Goal: Task Accomplishment & Management: Complete application form

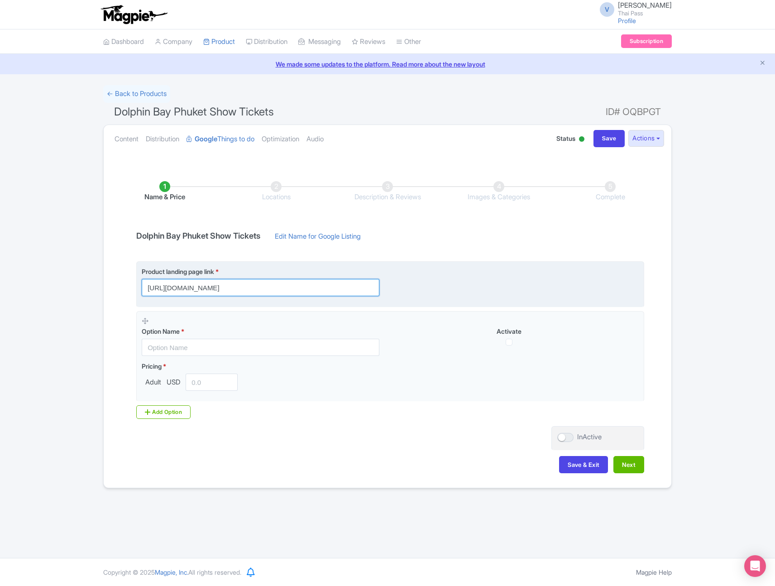
click at [316, 294] on input "https://www.thethaipass.com/activities/thailand-phuket/dolphin-bay-phuket-dolph…" at bounding box center [261, 287] width 238 height 17
click at [318, 289] on input "https://www.thethaipass.com/activities/thailand-phuket/dolphin-bay-phuket-dolph…" at bounding box center [261, 287] width 238 height 17
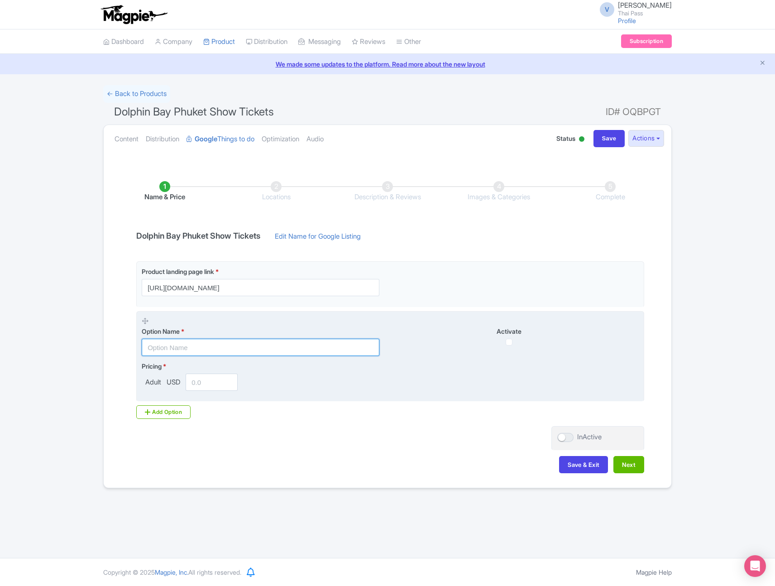
click at [241, 355] on input "text" at bounding box center [261, 347] width 238 height 17
paste input "[Non Thai Resident] Regular (Row E, F, G)"
click at [206, 349] on input "[Non Thai Resident] Regular (Row E, F, G)" at bounding box center [261, 347] width 238 height 17
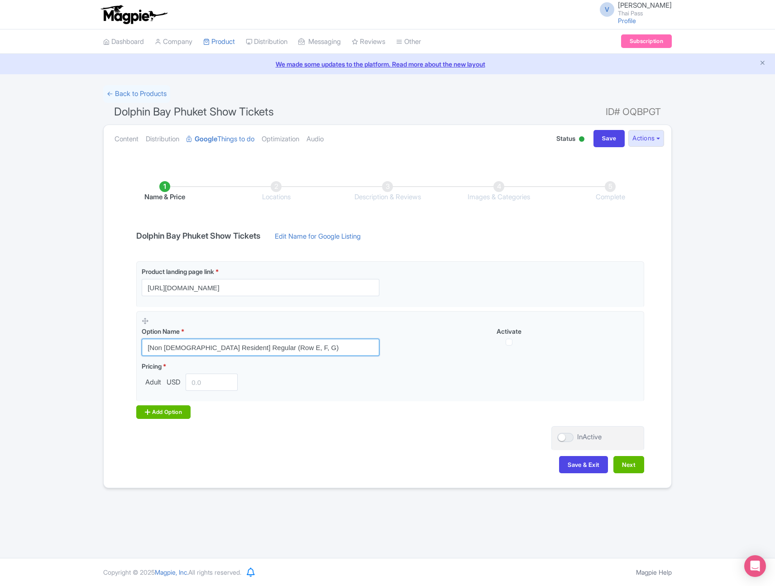
type input "[Non Thai Resident] Regular (Row E, F, G)"
click at [167, 413] on div "Add Option" at bounding box center [163, 412] width 54 height 14
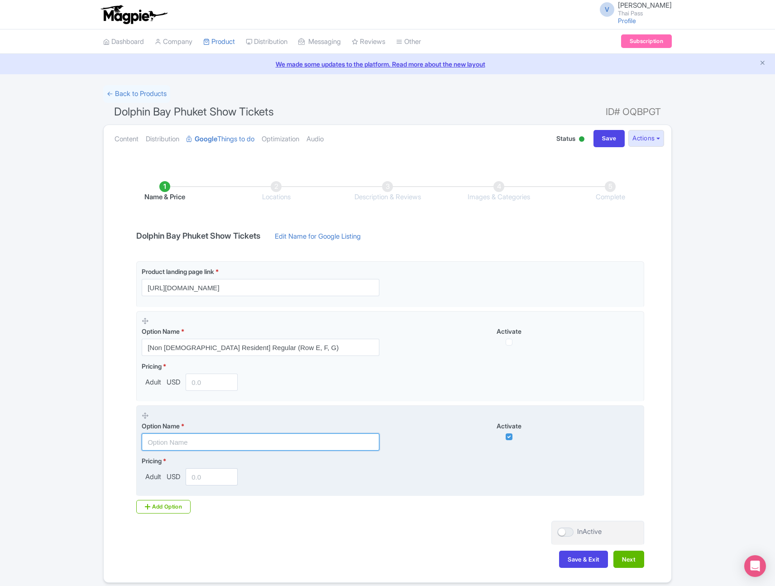
click at [295, 443] on input "text" at bounding box center [261, 441] width 238 height 17
paste input "[Non Thai Resident] Deluxe (Row C, D)"
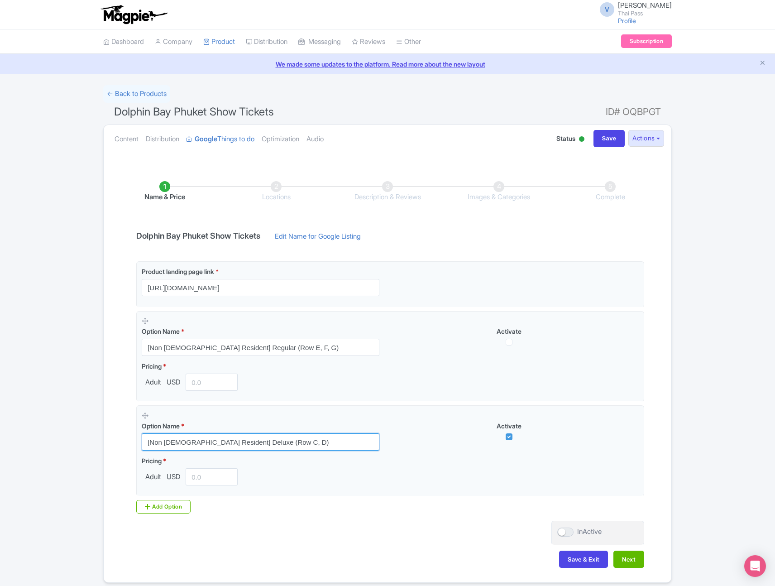
type input "[Non Thai Resident] Deluxe (Row C, D)"
click at [166, 510] on div "Add Option" at bounding box center [163, 507] width 54 height 14
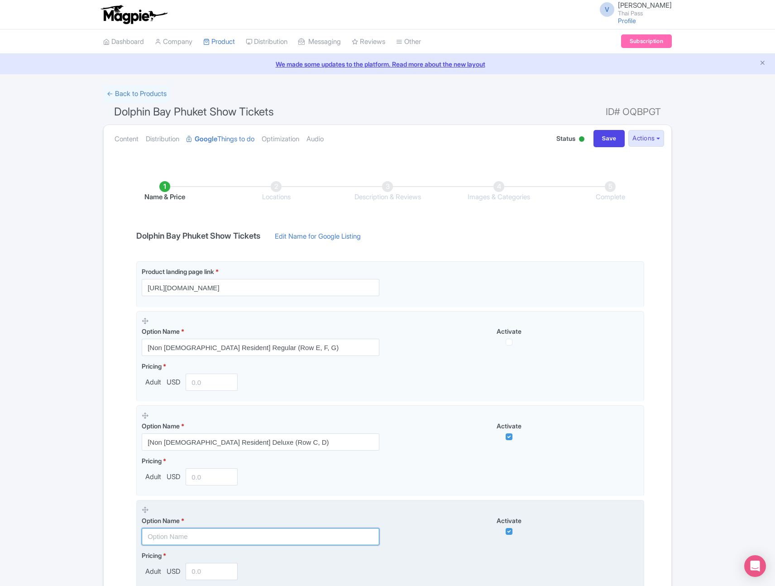
click at [225, 544] on input "text" at bounding box center [261, 536] width 238 height 17
paste input "[Non Thai Resident] VIP (Row B)"
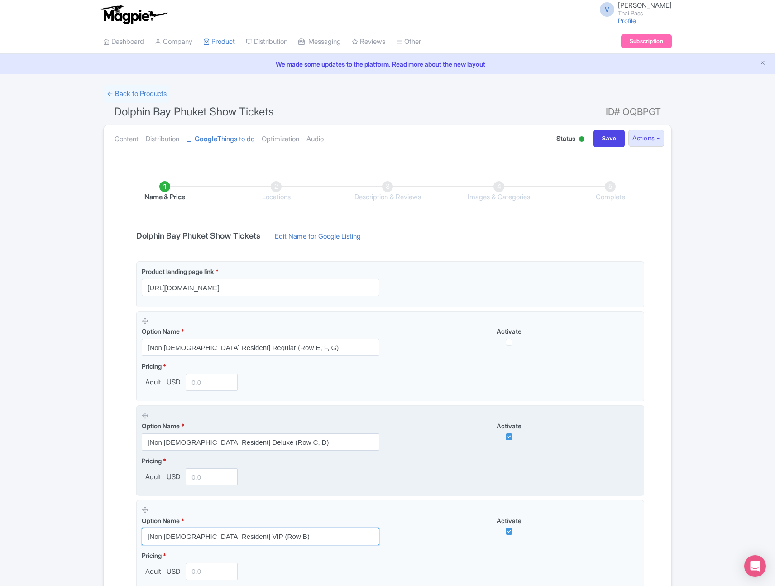
scroll to position [130, 0]
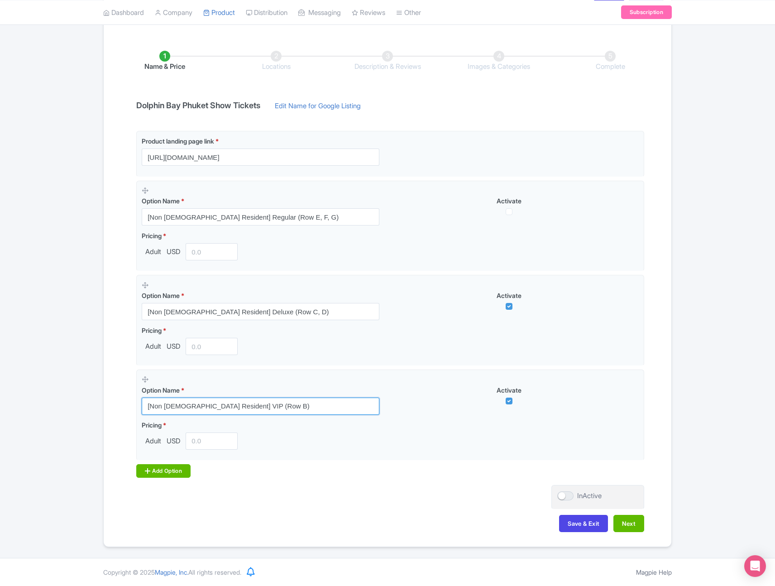
type input "[Non Thai Resident] VIP (Row B)"
click at [172, 473] on div "Add Option" at bounding box center [163, 471] width 54 height 14
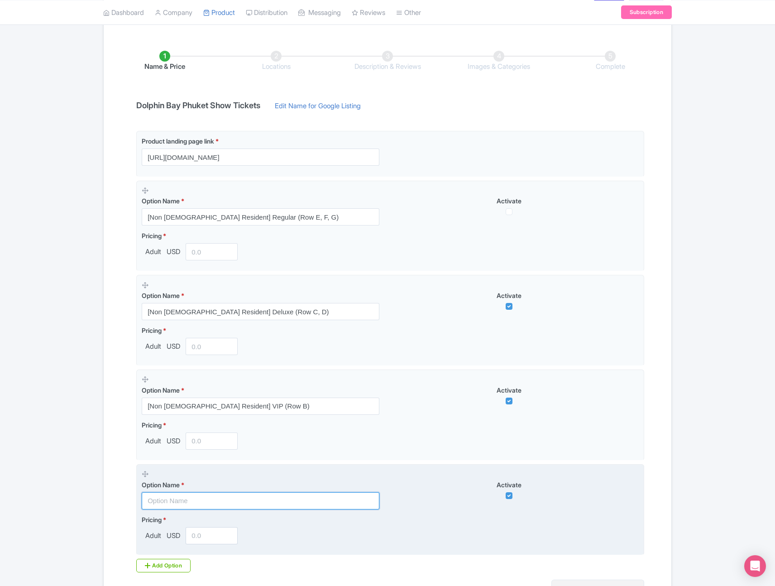
click at [235, 499] on input "text" at bounding box center [261, 500] width 238 height 17
paste input "[Non Thai Resident] VVIP (Row A)"
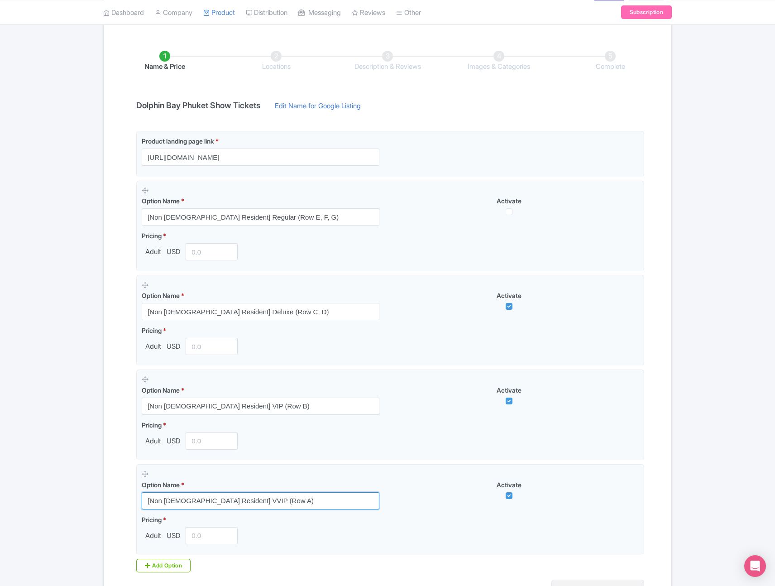
type input "[Non Thai Resident] VVIP (Row A)"
drag, startPoint x: 207, startPoint y: 216, endPoint x: 61, endPoint y: 216, distance: 145.8
click at [62, 216] on div "Success Product updated successfully ← Back to Products Dolphin Bay Phuket Show…" at bounding box center [387, 298] width 775 height 687
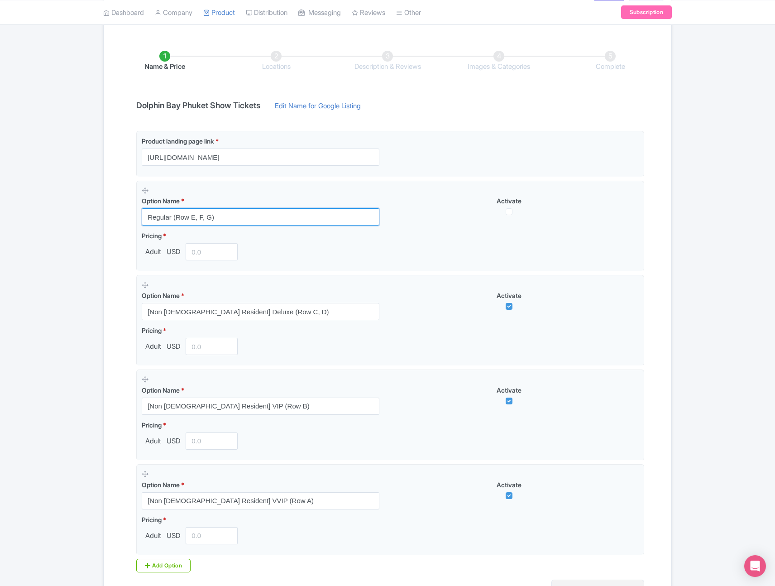
paste input "Foriegner"
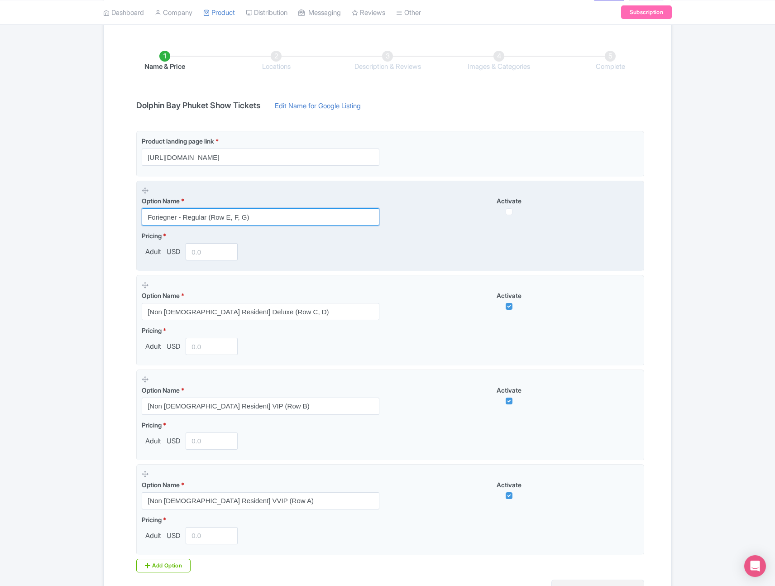
click at [164, 217] on input "Foriegner - Regular (Row E, F, G)" at bounding box center [261, 216] width 238 height 17
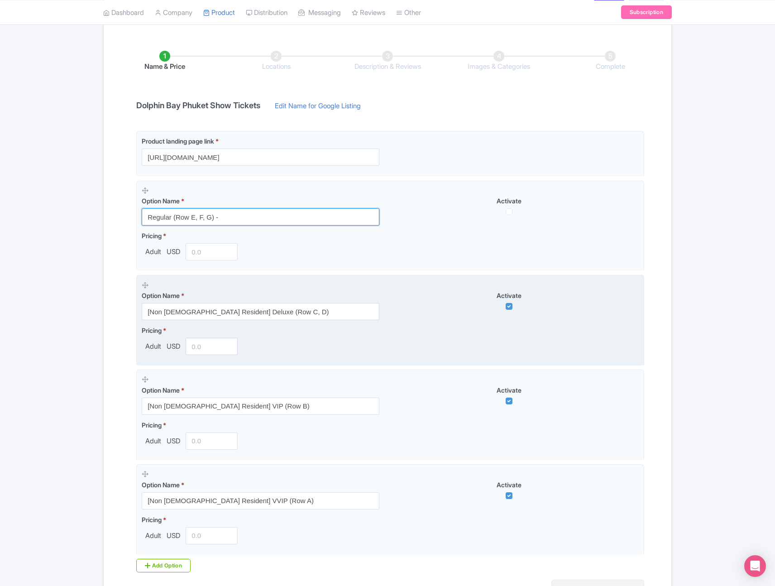
paste input "Foreigner"
type input "Regular (Row E, F, G) - Foreigner"
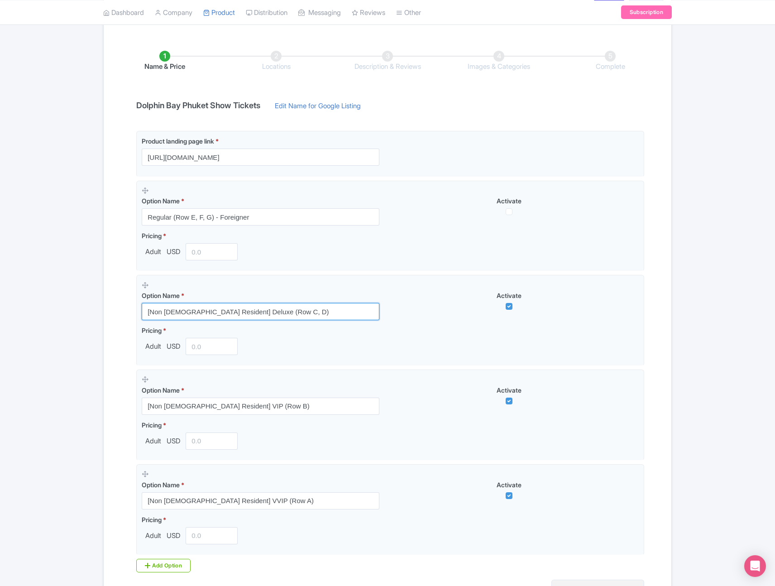
drag, startPoint x: 210, startPoint y: 311, endPoint x: 43, endPoint y: 313, distance: 166.2
click at [44, 314] on div "Success Product updated successfully ← Back to Products Dolphin Bay Phuket Show…" at bounding box center [387, 298] width 775 height 687
paste input "Foreigner"
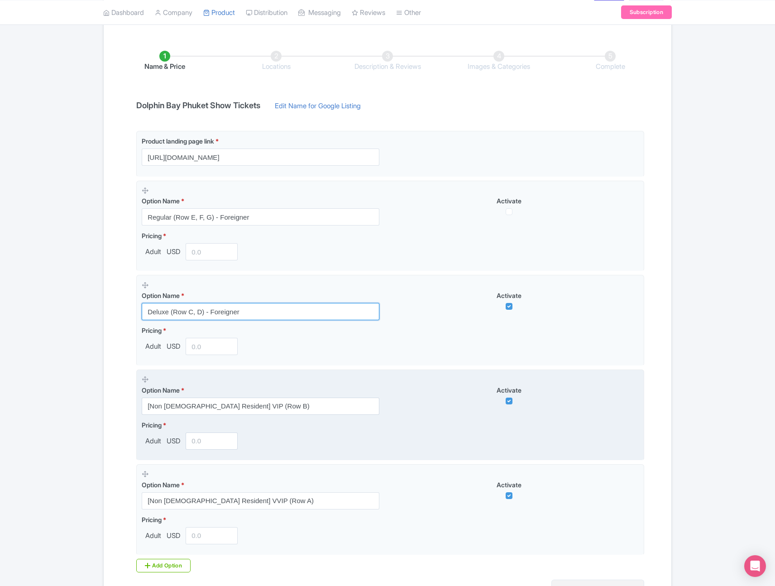
type input "Deluxe (Row C, D) - Foreigner"
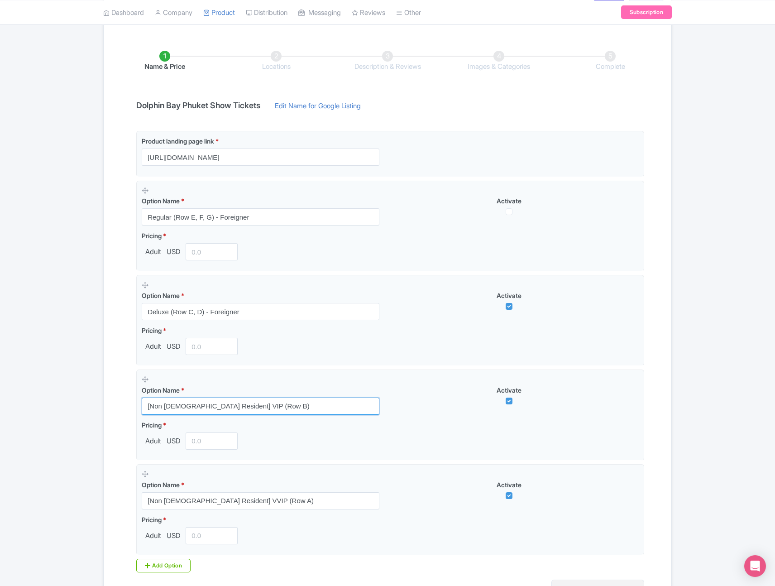
drag, startPoint x: 210, startPoint y: 405, endPoint x: 27, endPoint y: 405, distance: 182.5
click at [29, 405] on div "Success Product updated successfully ← Back to Products Dolphin Bay Phuket Show…" at bounding box center [387, 298] width 775 height 687
paste input "Foreigner"
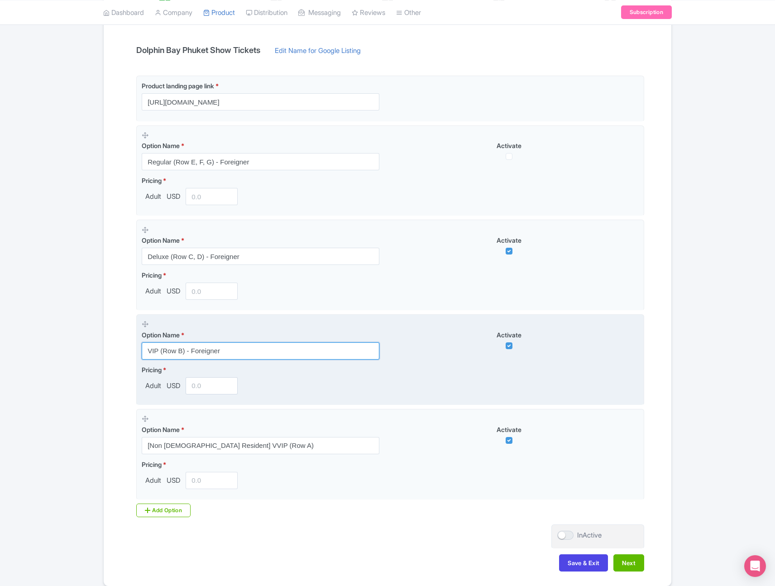
scroll to position [206, 0]
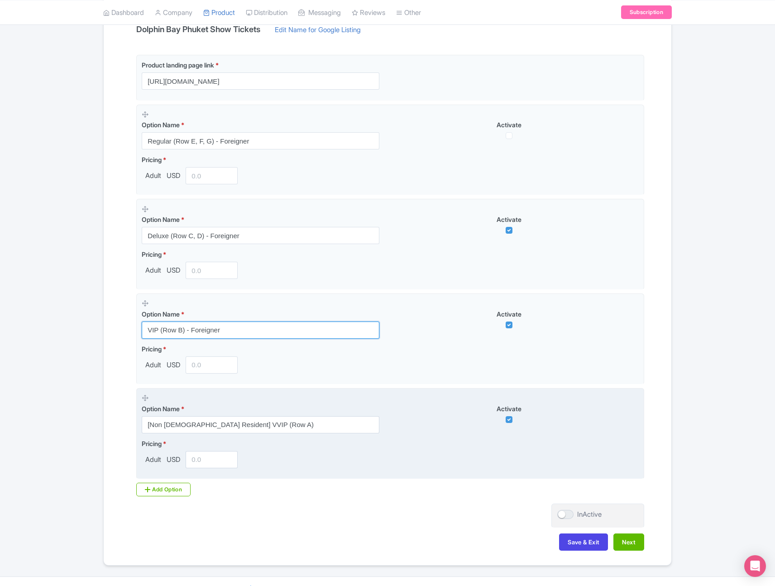
type input "VIP (Row B) - Foreigner"
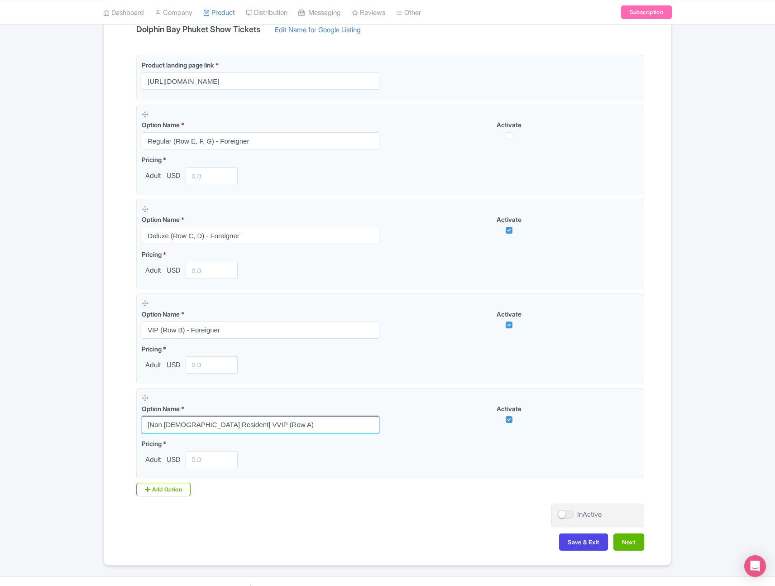
drag, startPoint x: 209, startPoint y: 425, endPoint x: 77, endPoint y: 425, distance: 132.2
click at [77, 425] on div "Success Product updated successfully ← Back to Products Dolphin Bay Phuket Show…" at bounding box center [387, 222] width 775 height 687
paste input "Foreigner"
type input "VVIP (Row A) - Foreigner"
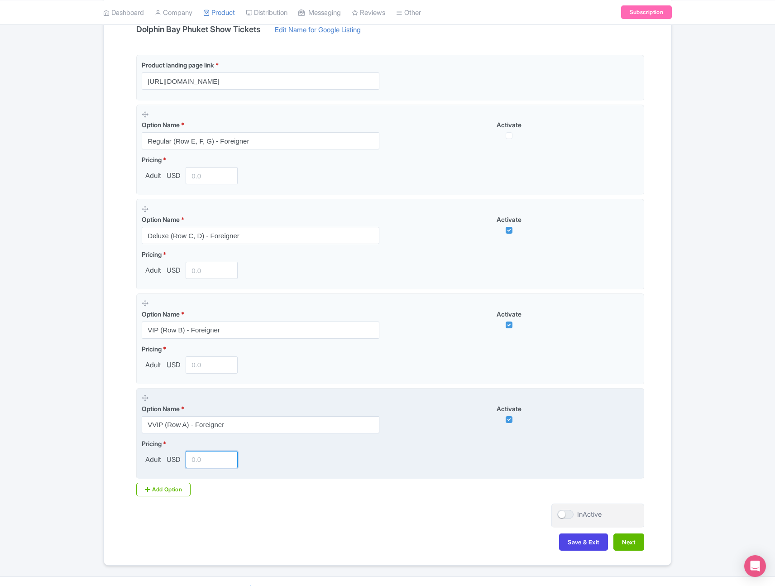
click at [216, 460] on input "number" at bounding box center [212, 459] width 52 height 17
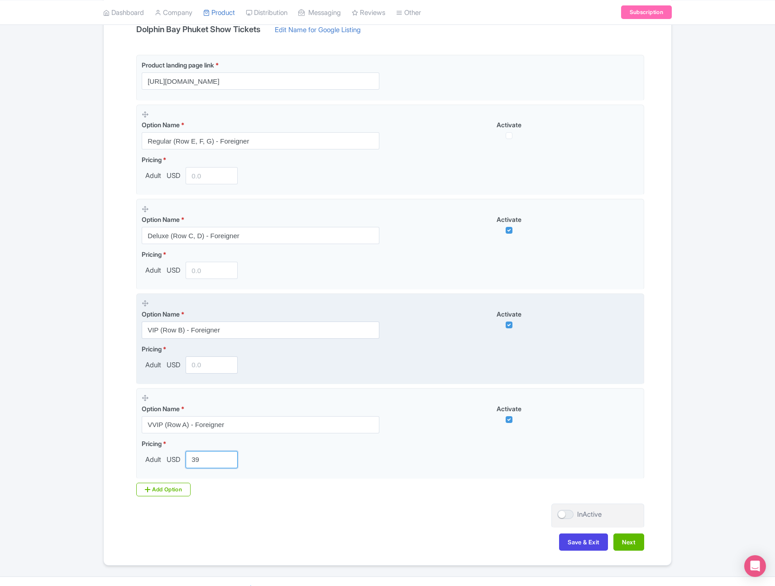
type input "39"
click at [219, 365] on input "number" at bounding box center [212, 364] width 52 height 17
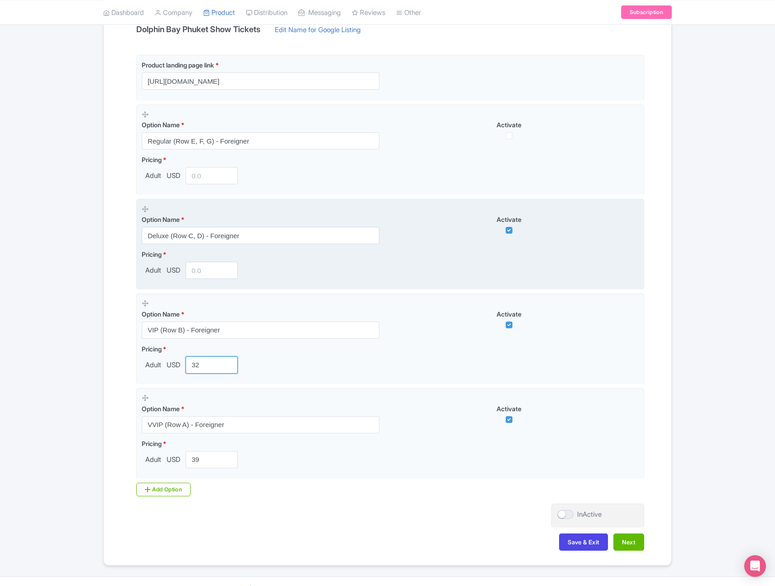
type input "32"
click at [203, 272] on input "number" at bounding box center [212, 270] width 52 height 17
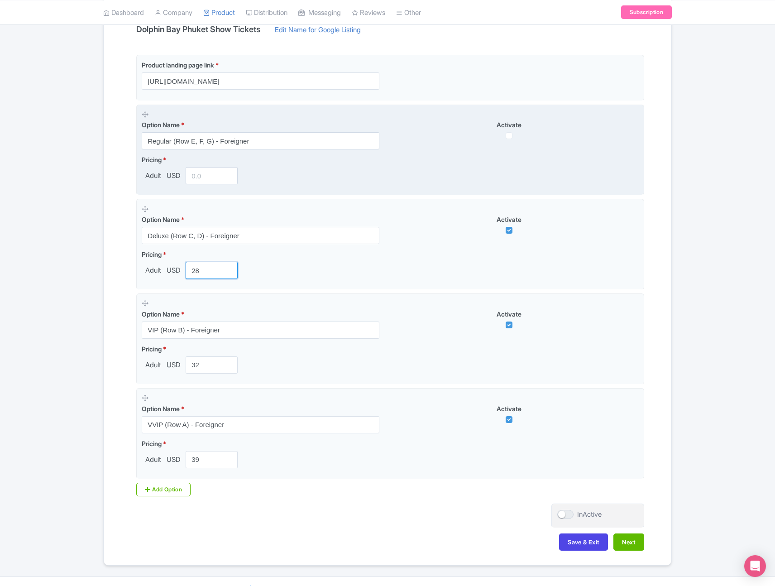
type input "28"
click at [205, 173] on input "number" at bounding box center [212, 175] width 52 height 17
type input "20"
click at [580, 162] on div "Pricing * Adult USD 20" at bounding box center [390, 169] width 497 height 29
click at [511, 134] on input "checkbox" at bounding box center [509, 135] width 7 height 7
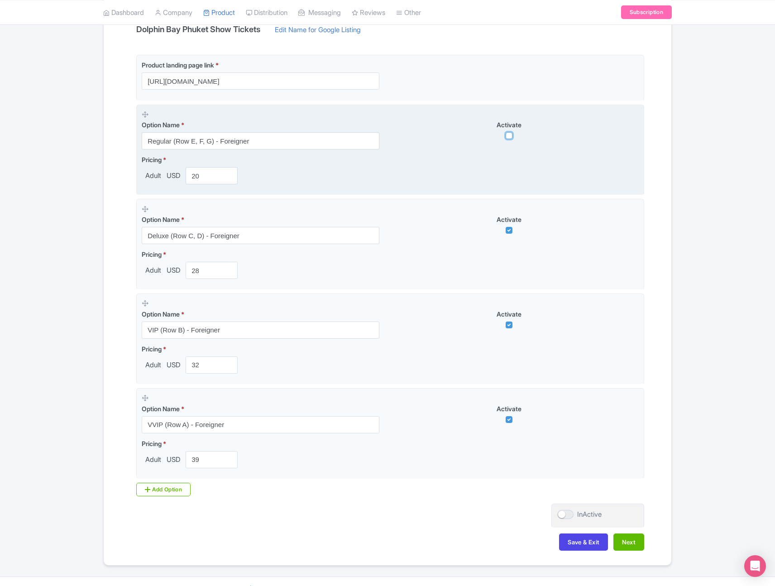
checkbox input "true"
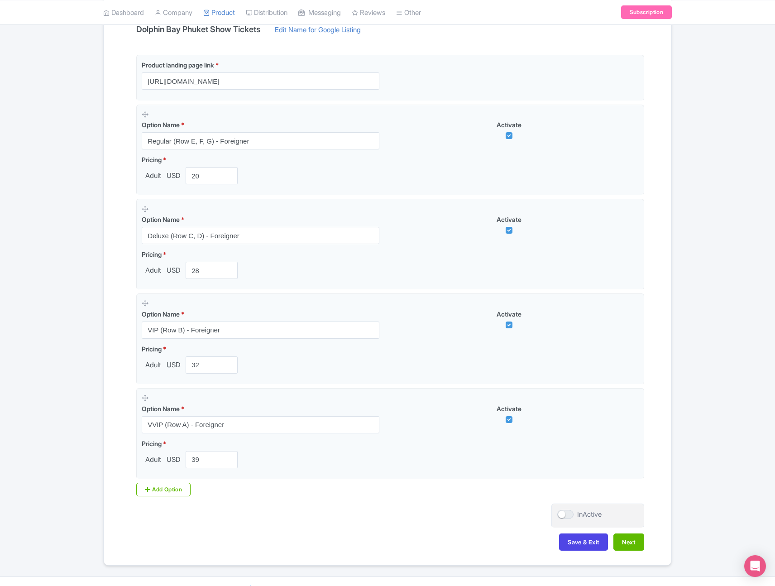
click at [669, 195] on div "Name & Price Locations Description & Reviews Images & Categories Complete Dolph…" at bounding box center [388, 258] width 568 height 603
click at [627, 539] on button "Next" at bounding box center [628, 541] width 31 height 17
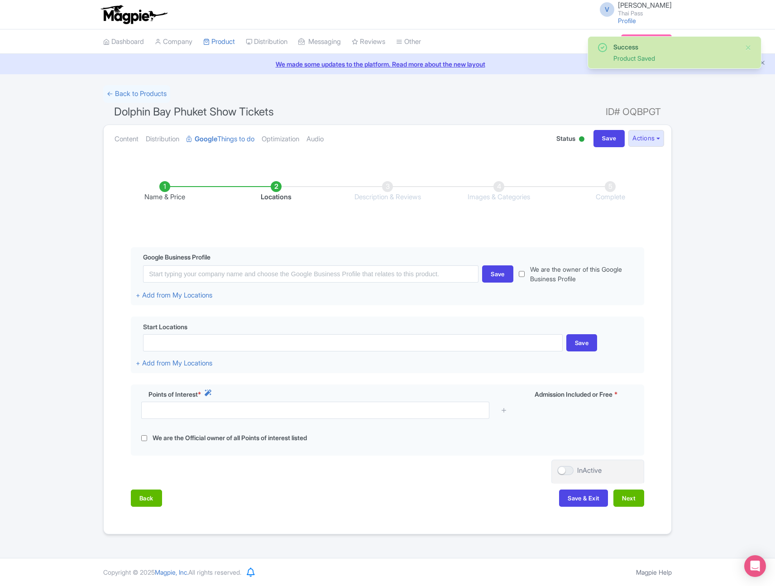
scroll to position [0, 0]
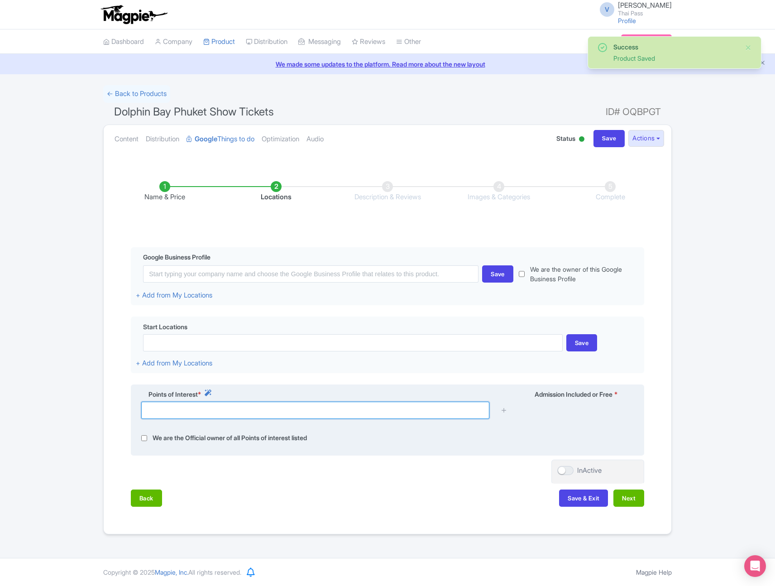
click at [339, 411] on input "text" at bounding box center [315, 410] width 348 height 17
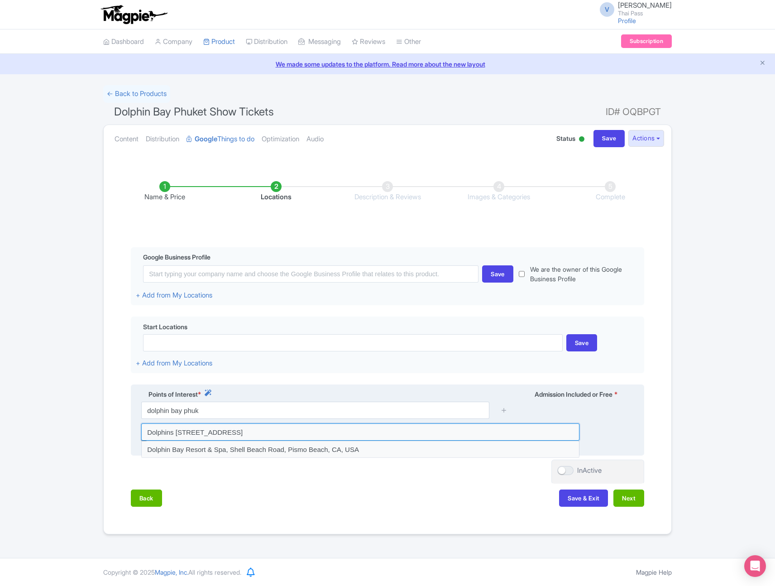
click at [343, 434] on input at bounding box center [360, 431] width 438 height 17
type input "Dolphins Bay Phuket, 50, Chalong, Mueang Phuket District, Phuket, Thailand"
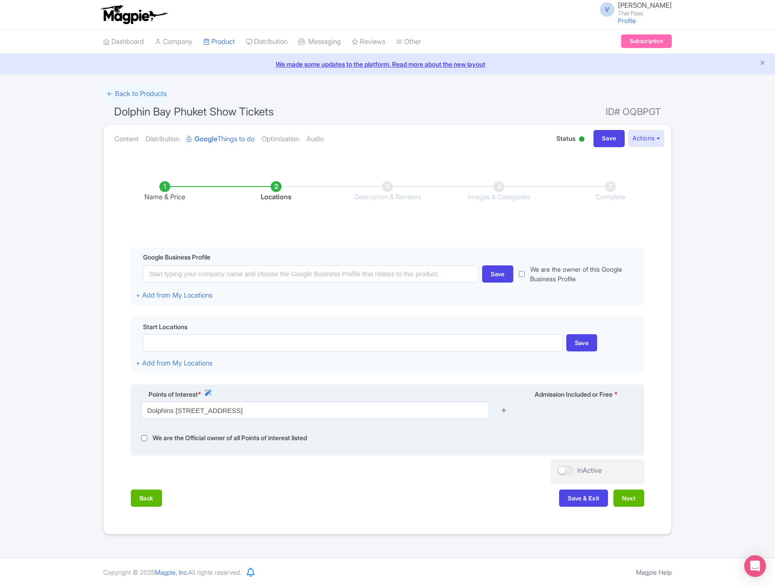
click at [505, 412] on icon at bounding box center [504, 410] width 7 height 7
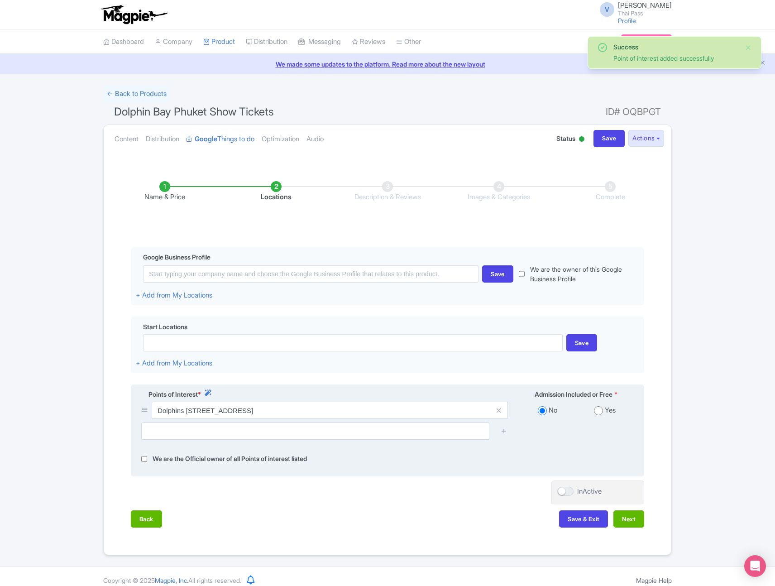
click at [598, 412] on input "radio" at bounding box center [598, 410] width 9 height 9
radio input "true"
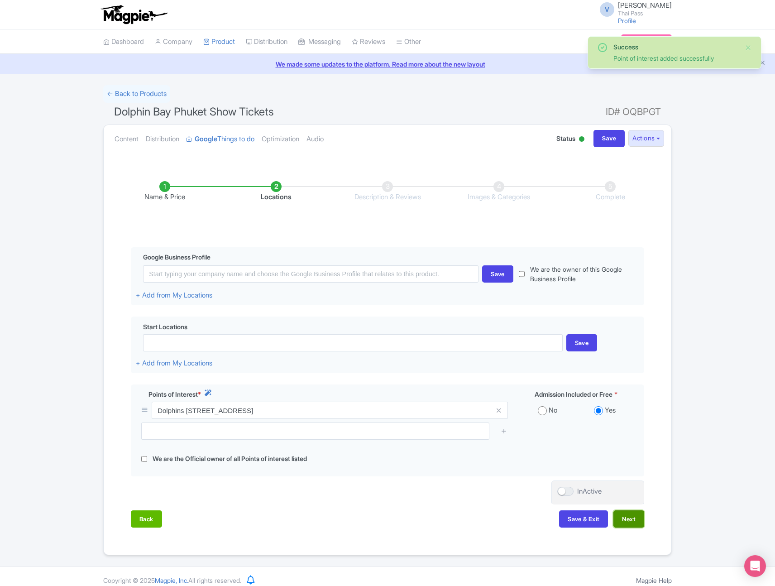
click at [628, 522] on button "Next" at bounding box center [628, 518] width 31 height 17
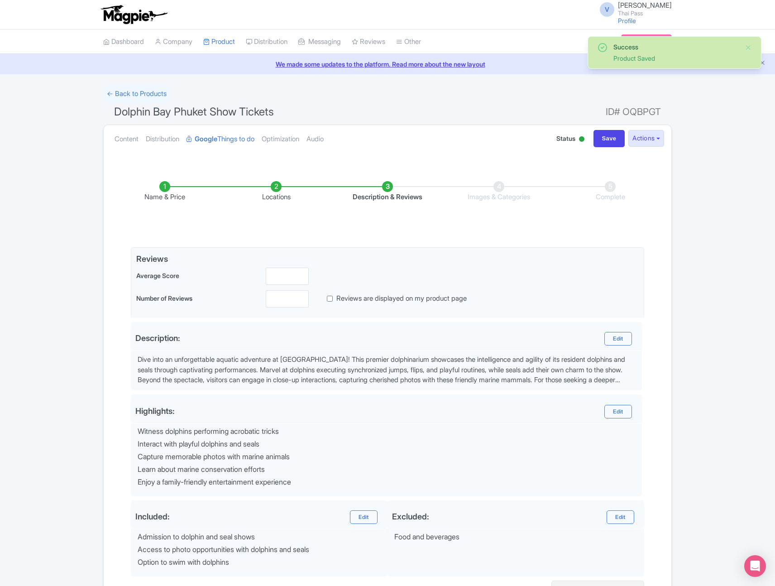
scroll to position [96, 0]
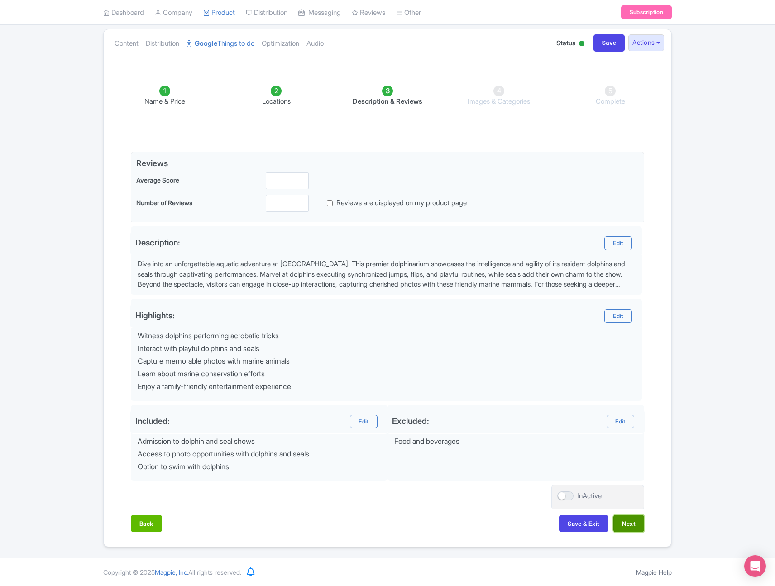
click at [633, 530] on button "Next" at bounding box center [628, 523] width 31 height 17
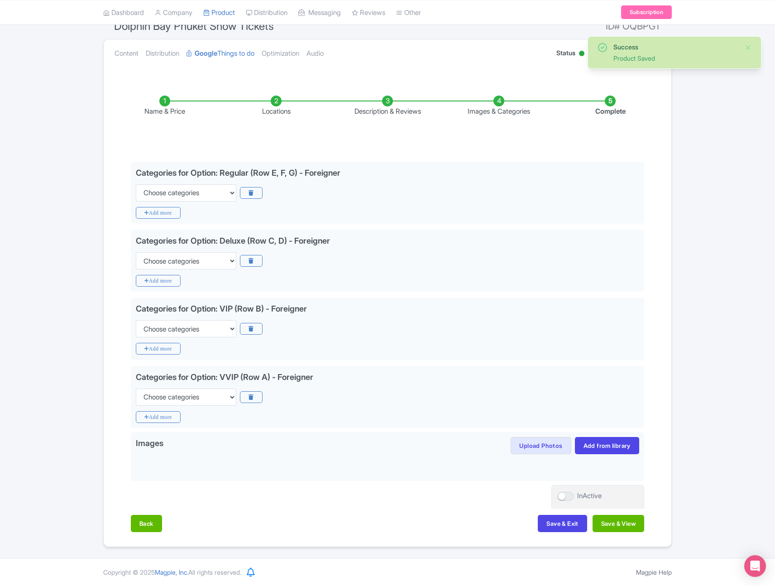
scroll to position [86, 0]
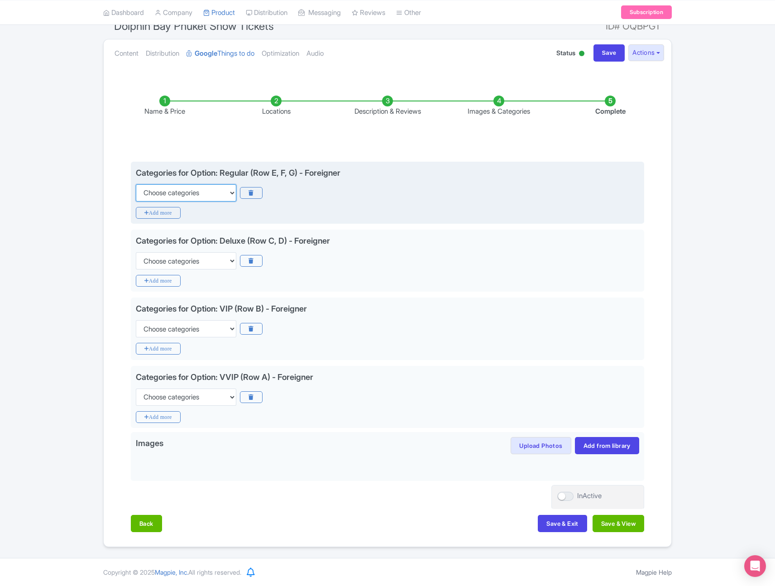
click at [218, 190] on select "Choose categories Adults Only Animals Audio Guide Beaches Bike Tours Boat Tours…" at bounding box center [186, 192] width 101 height 17
select select "animals"
click at [136, 184] on select "Choose categories Adults Only Animals Audio Guide Beaches Bike Tours Boat Tours…" at bounding box center [186, 192] width 101 height 17
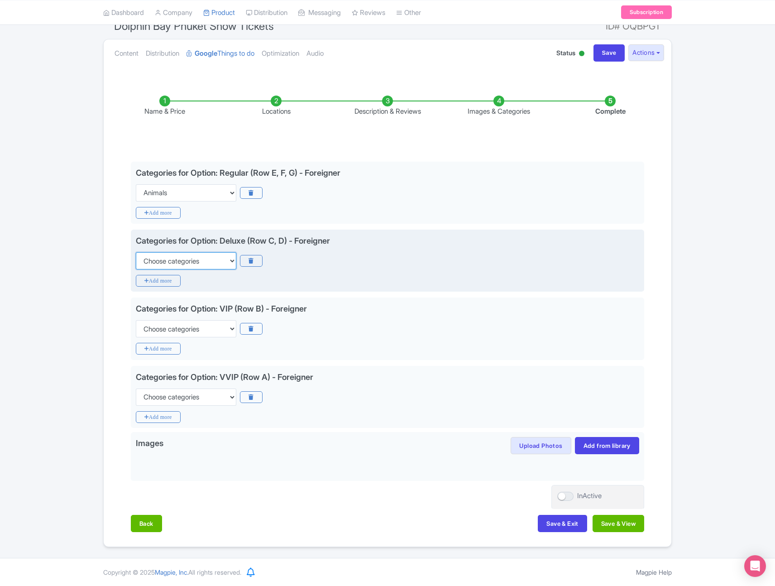
click at [170, 257] on select "Choose categories Adults Only Animals Audio Guide Beaches Bike Tours Boat Tours…" at bounding box center [186, 260] width 101 height 17
select select "animals"
click at [136, 252] on select "Choose categories Adults Only Animals Audio Guide Beaches Bike Tours Boat Tours…" at bounding box center [186, 260] width 101 height 17
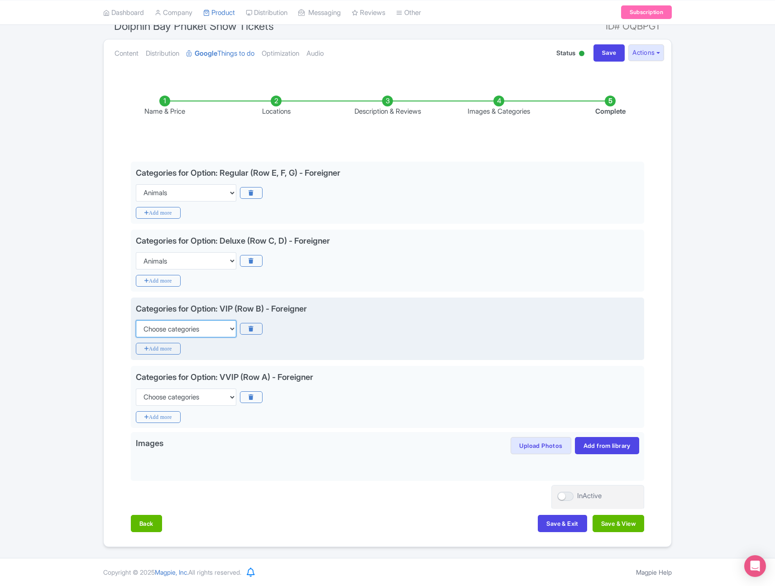
click at [172, 327] on select "Choose categories Adults Only Animals Audio Guide Beaches Bike Tours Boat Tours…" at bounding box center [186, 328] width 101 height 17
select select "animals"
click at [136, 320] on select "Choose categories Adults Only Animals Audio Guide Beaches Bike Tours Boat Tours…" at bounding box center [186, 328] width 101 height 17
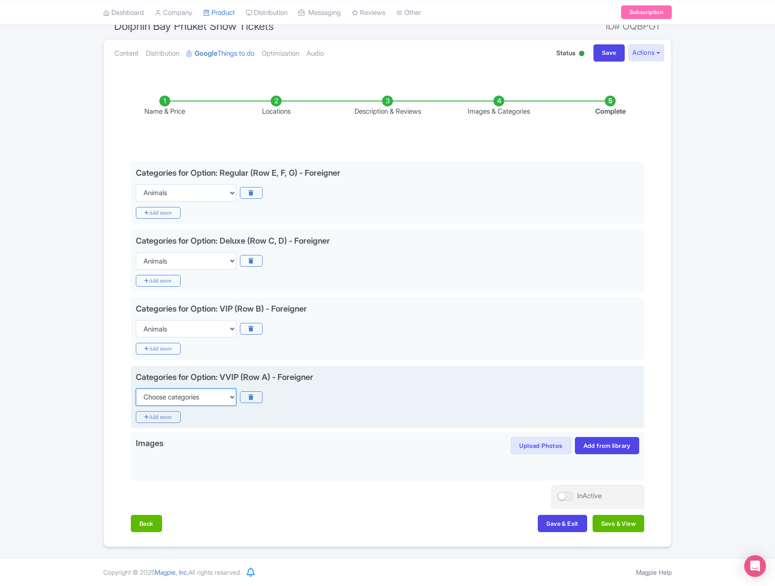
click at [185, 394] on select "Choose categories Adults Only Animals Audio Guide Beaches Bike Tours Boat Tours…" at bounding box center [186, 396] width 101 height 17
select select "animals"
click at [136, 388] on select "Choose categories Adults Only Animals Audio Guide Beaches Bike Tours Boat Tours…" at bounding box center [186, 396] width 101 height 17
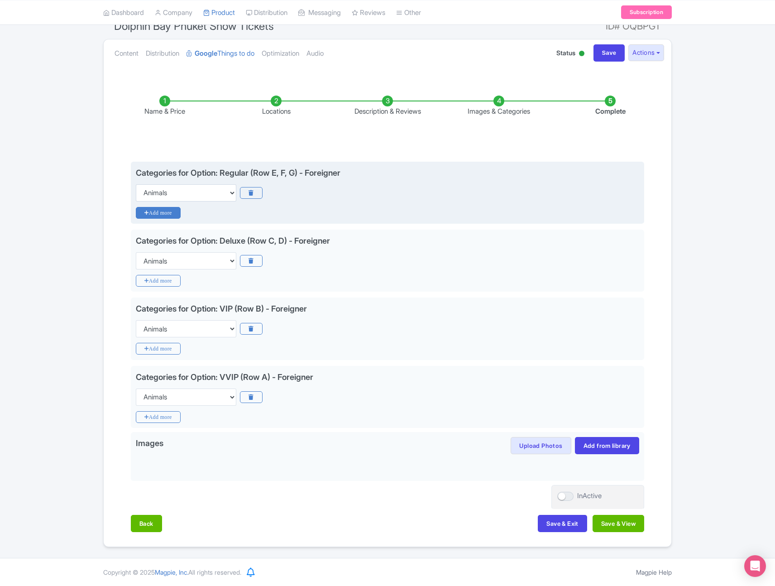
click at [160, 217] on icon "Add more" at bounding box center [158, 213] width 45 height 12
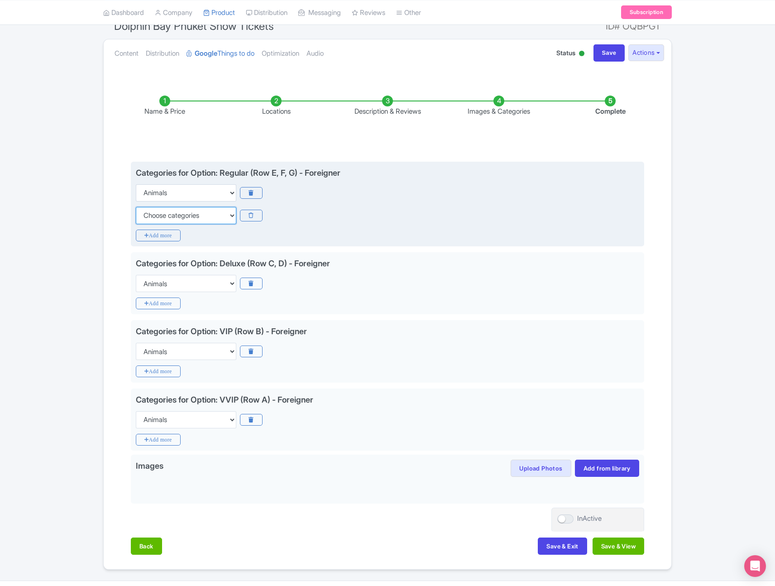
click at [181, 218] on select "Choose categories Adults Only Animals Audio Guide Beaches Bike Tours Boat Tours…" at bounding box center [186, 215] width 101 height 17
select select "family-friendly"
click at [136, 207] on select "Choose categories Adults Only Animals Audio Guide Beaches Bike Tours Boat Tours…" at bounding box center [186, 215] width 101 height 17
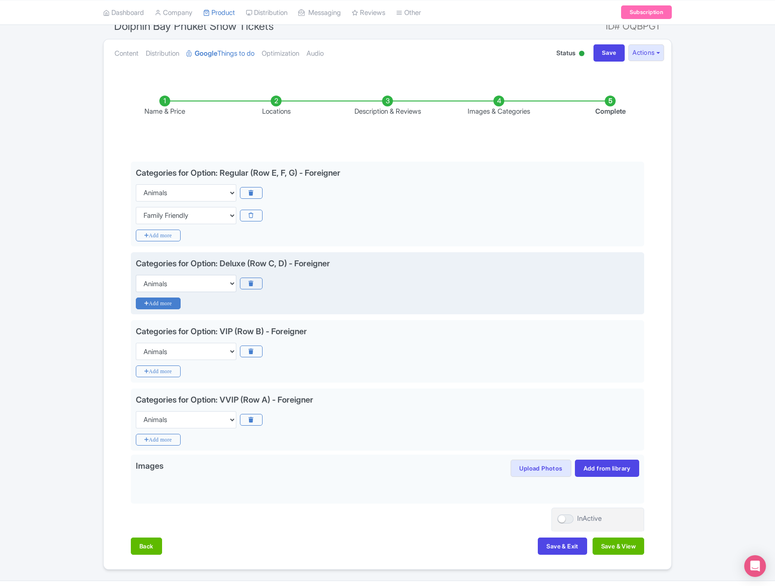
click at [159, 307] on icon "Add more" at bounding box center [158, 303] width 45 height 12
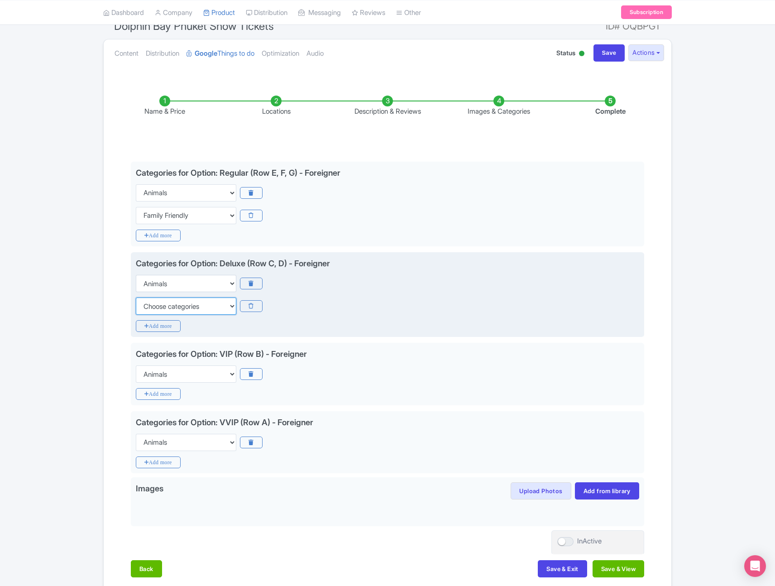
click at [170, 311] on select "Choose categories Adults Only Animals Audio Guide Beaches Bike Tours Boat Tours…" at bounding box center [186, 305] width 101 height 17
select select "family-friendly"
click at [136, 297] on select "Choose categories Adults Only Animals Audio Guide Beaches Bike Tours Boat Tours…" at bounding box center [186, 305] width 101 height 17
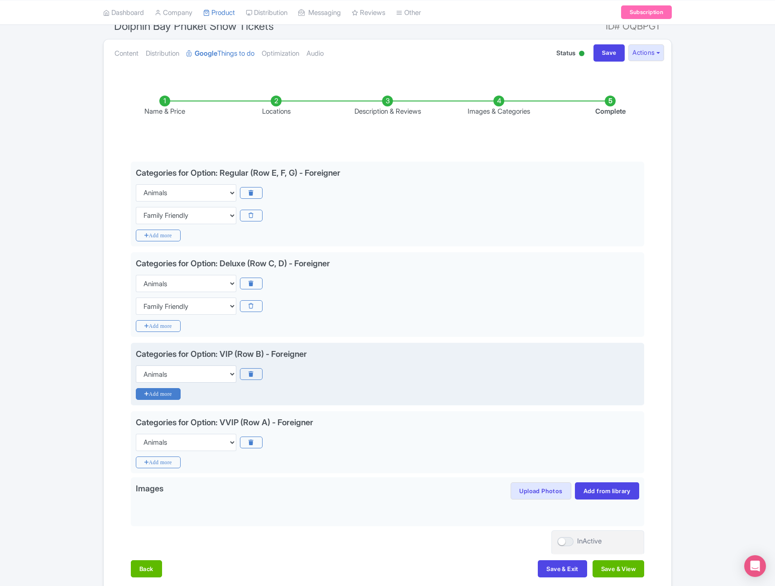
click at [163, 389] on icon "Add more" at bounding box center [158, 394] width 45 height 12
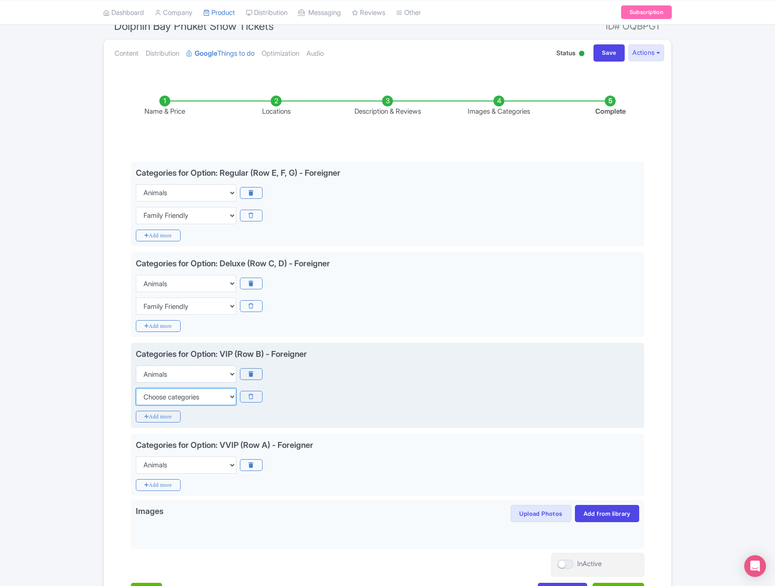
click at [174, 397] on select "Choose categories Adults Only Animals Audio Guide Beaches Bike Tours Boat Tours…" at bounding box center [186, 396] width 101 height 17
select select "family-friendly"
click at [136, 388] on select "Choose categories Adults Only Animals Audio Guide Beaches Bike Tours Boat Tours…" at bounding box center [186, 396] width 101 height 17
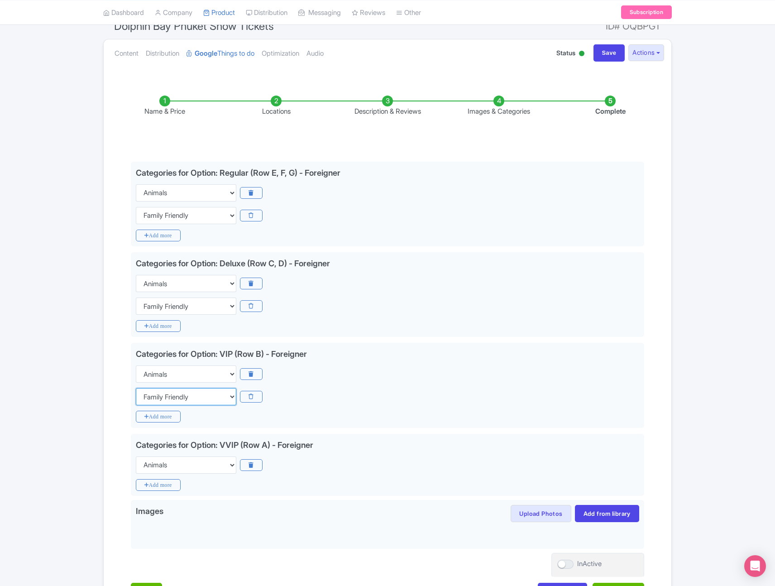
scroll to position [153, 0]
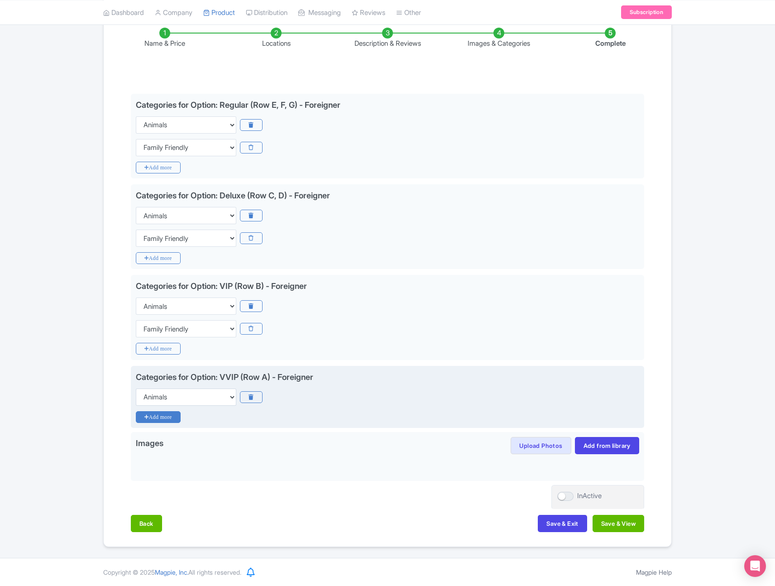
click at [169, 417] on icon "Add more" at bounding box center [158, 417] width 45 height 12
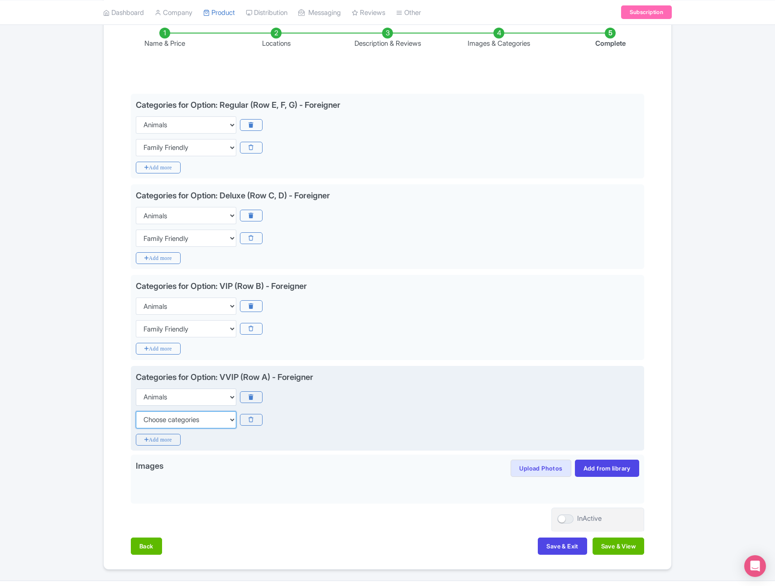
click at [175, 421] on select "Choose categories Adults Only Animals Audio Guide Beaches Bike Tours Boat Tours…" at bounding box center [186, 419] width 101 height 17
select select "family-friendly"
click at [136, 411] on select "Choose categories Adults Only Animals Audio Guide Beaches Bike Tours Boat Tours…" at bounding box center [186, 419] width 101 height 17
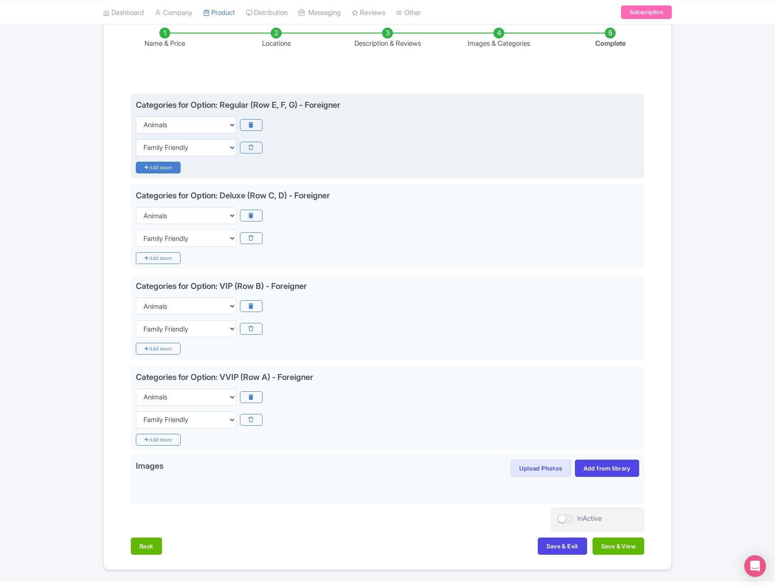
click at [168, 166] on icon "Add more" at bounding box center [158, 168] width 45 height 12
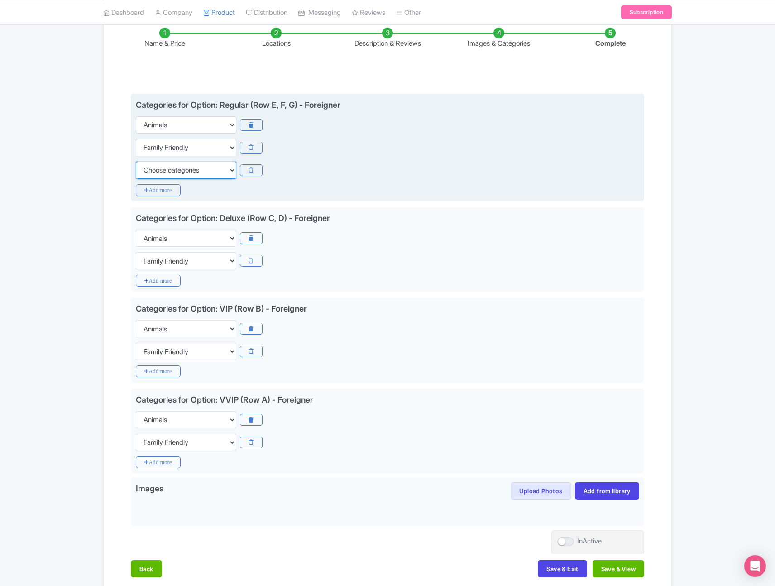
click at [203, 167] on select "Choose categories Adults Only Animals Audio Guide Beaches Bike Tours Boat Tours…" at bounding box center [186, 170] width 101 height 17
click at [211, 173] on select "Choose categories Adults Only Animals Audio Guide Beaches Bike Tours Boat Tours…" at bounding box center [186, 170] width 101 height 17
click at [209, 172] on select "Choose categories Adults Only Animals Audio Guide Beaches Bike Tours Boat Tours…" at bounding box center [186, 170] width 101 height 17
click at [253, 171] on icon at bounding box center [251, 170] width 22 height 12
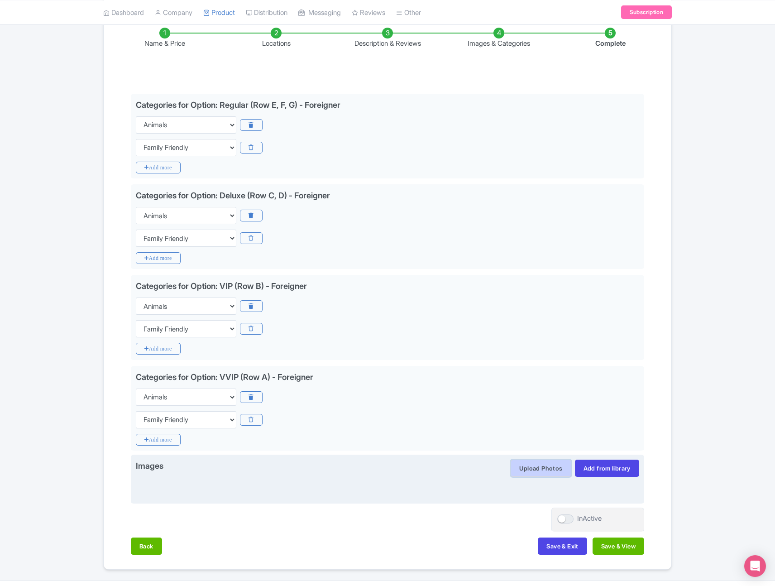
click at [544, 469] on button "Upload Photos" at bounding box center [541, 468] width 60 height 17
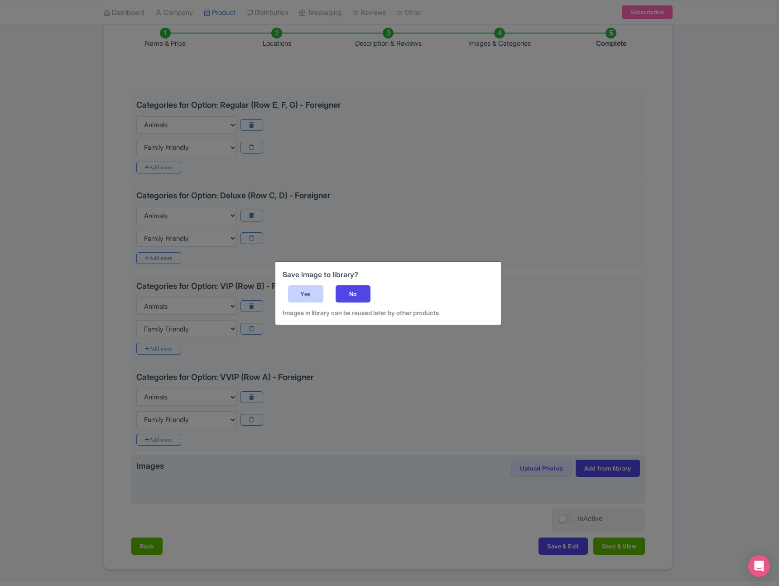
click at [303, 292] on div "Yes" at bounding box center [305, 293] width 35 height 17
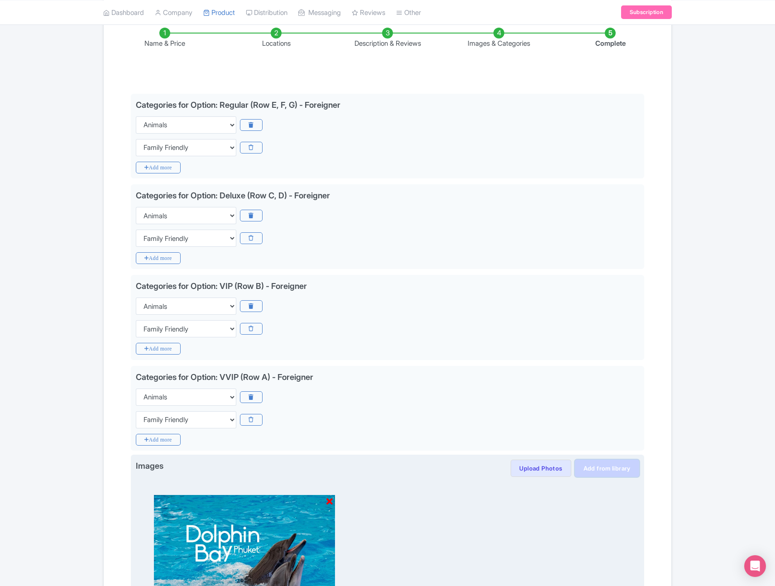
click at [587, 471] on link "Add from library" at bounding box center [607, 468] width 64 height 17
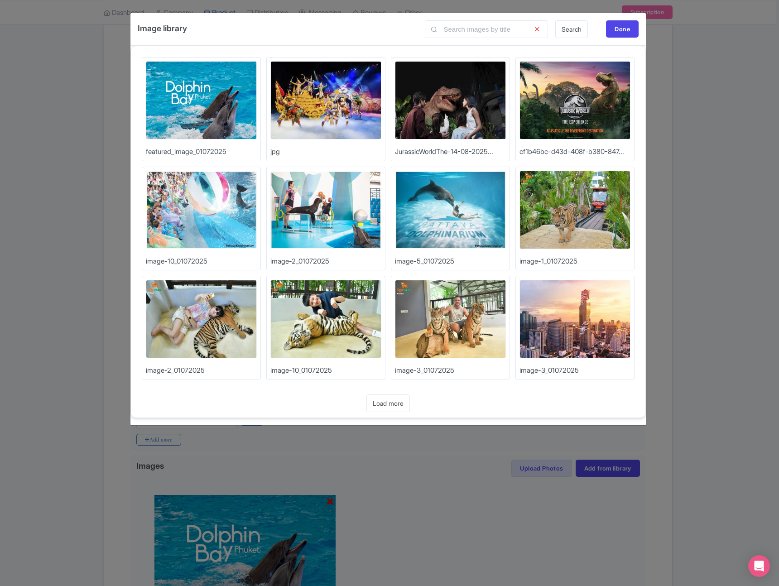
click at [572, 30] on link "Search" at bounding box center [571, 29] width 33 height 18
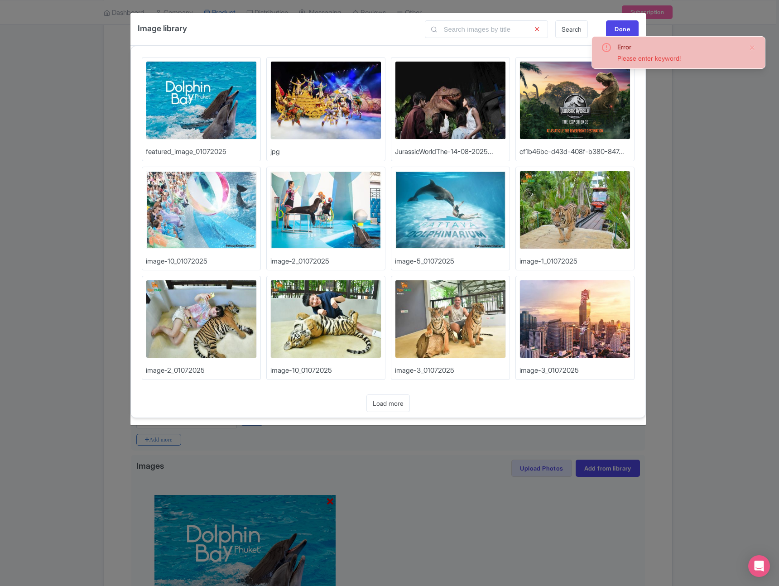
click at [704, 102] on div "Image library Search Done Upload Photos featured_image_01072025 Upload Photos j…" at bounding box center [389, 293] width 779 height 586
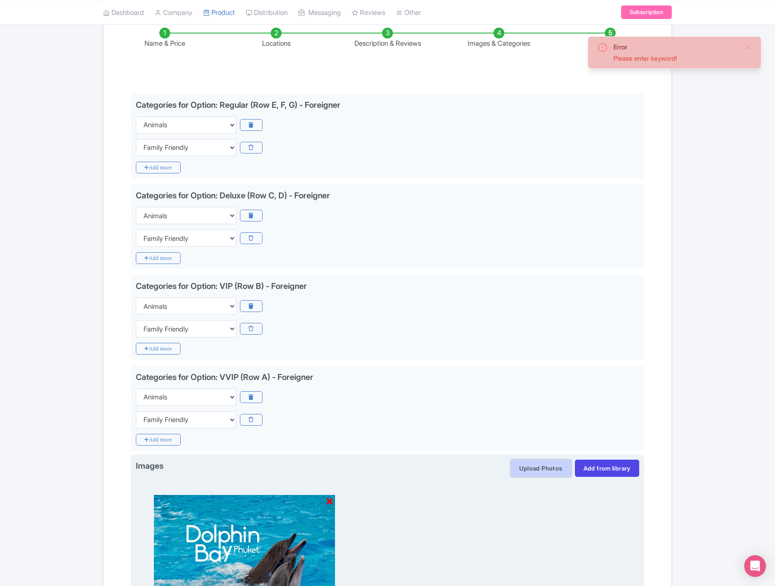
click at [541, 470] on button "Upload Photos" at bounding box center [541, 468] width 60 height 17
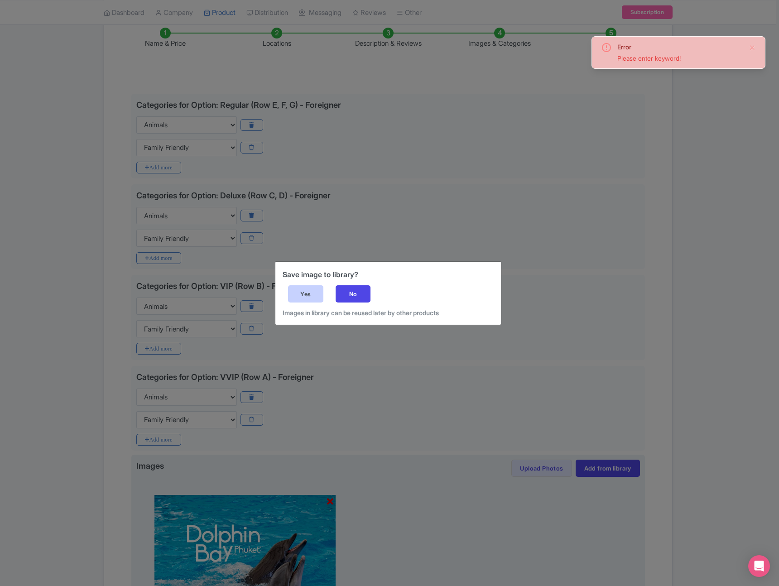
click at [311, 295] on div "Yes" at bounding box center [305, 293] width 35 height 17
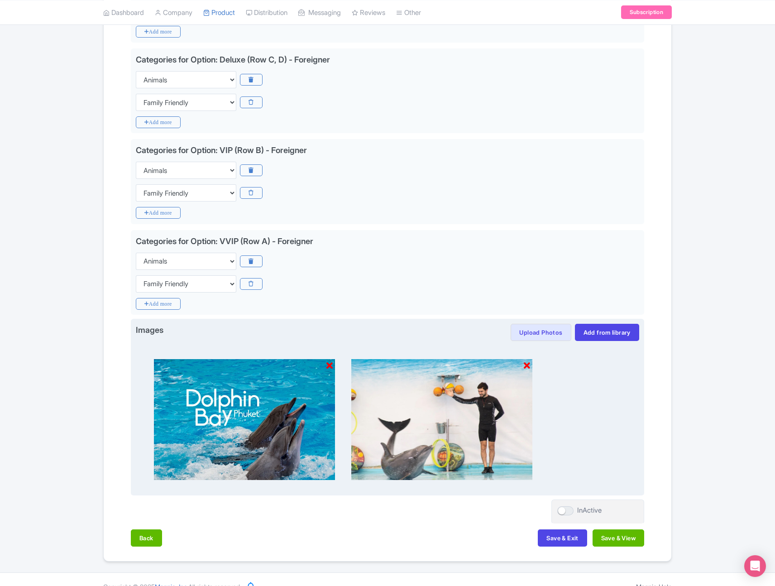
scroll to position [304, 0]
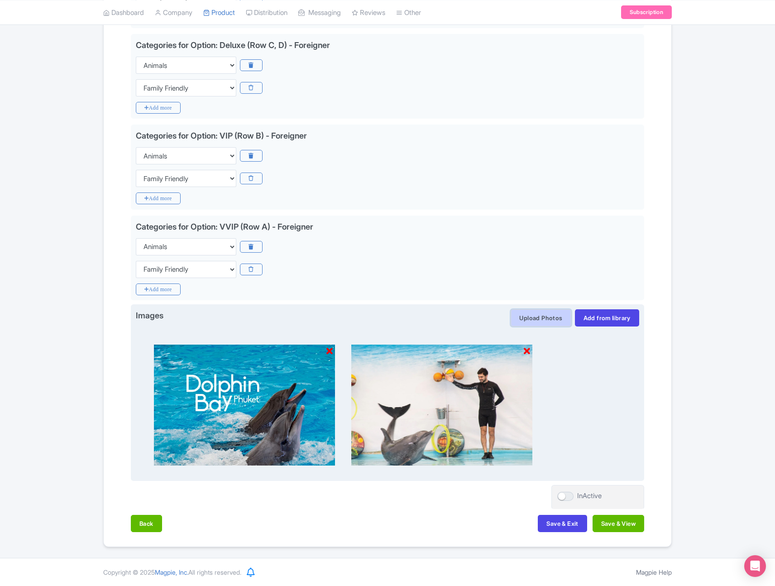
click at [546, 320] on button "Upload Photos" at bounding box center [541, 317] width 60 height 17
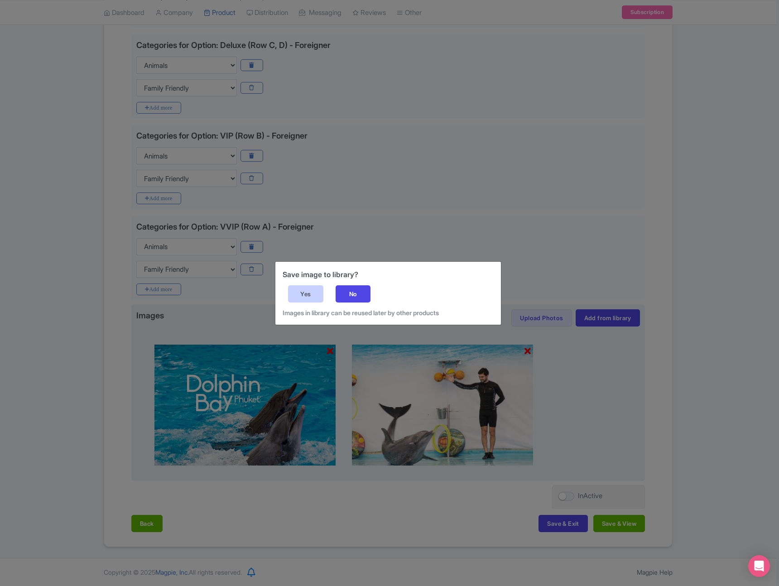
click at [317, 297] on div "Yes" at bounding box center [305, 293] width 35 height 17
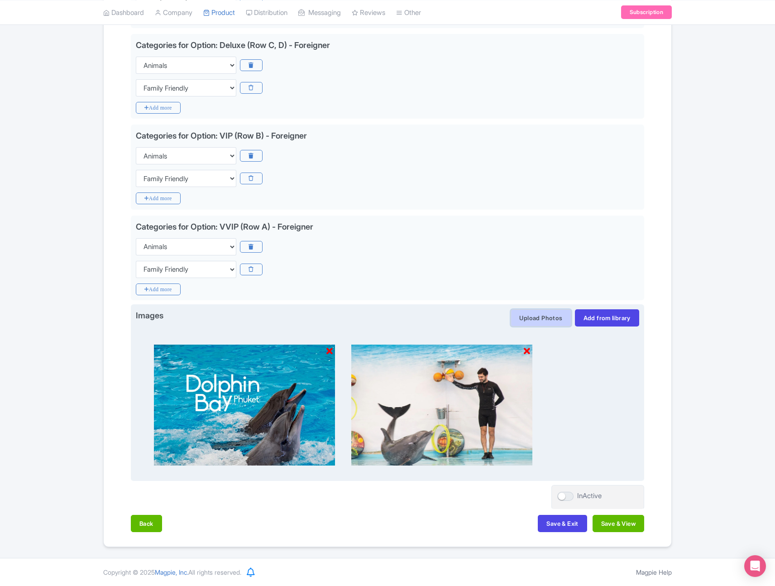
click at [550, 318] on button "Upload Photos" at bounding box center [541, 317] width 60 height 17
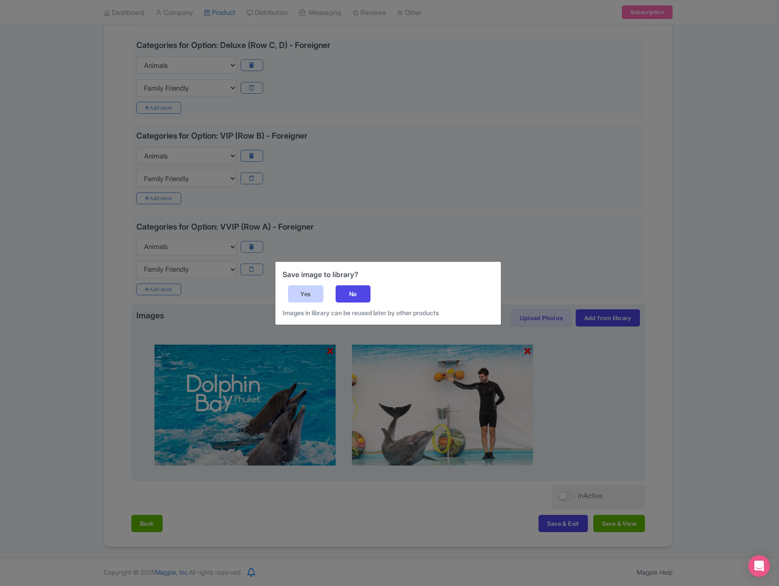
click at [306, 297] on div "Yes" at bounding box center [305, 293] width 35 height 17
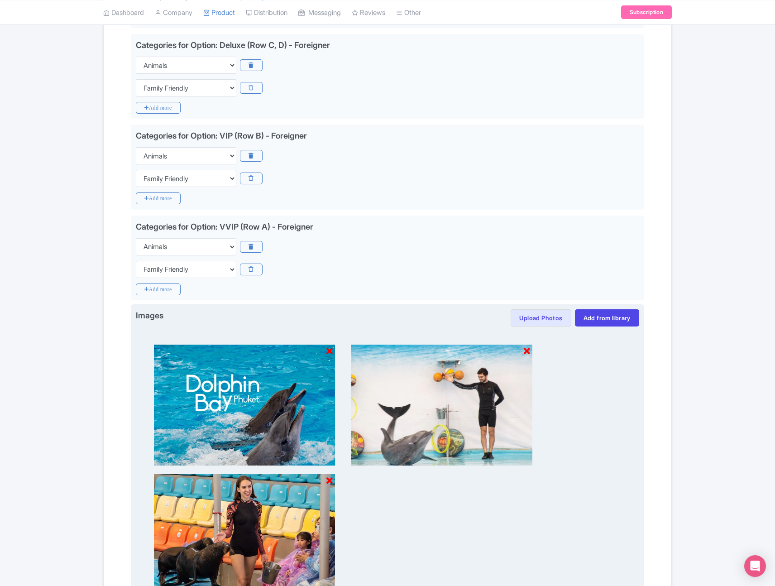
scroll to position [433, 0]
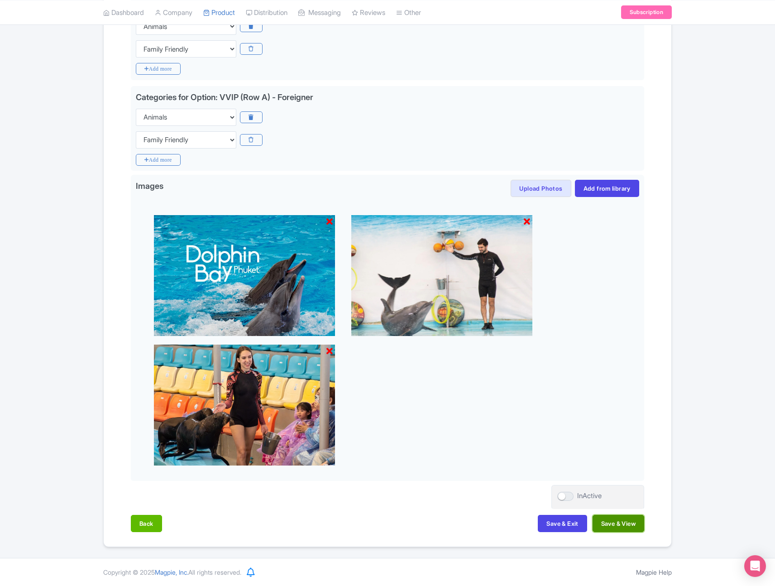
click at [626, 522] on button "Save & View" at bounding box center [619, 523] width 52 height 17
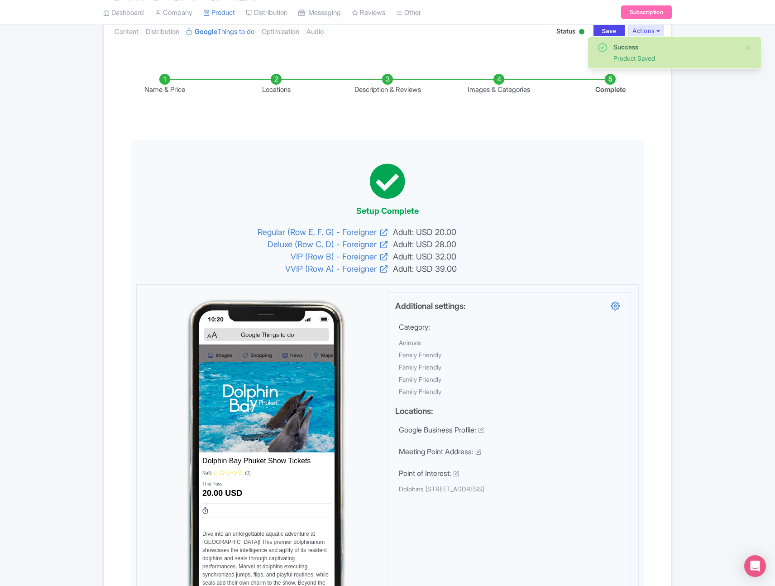
scroll to position [0, 0]
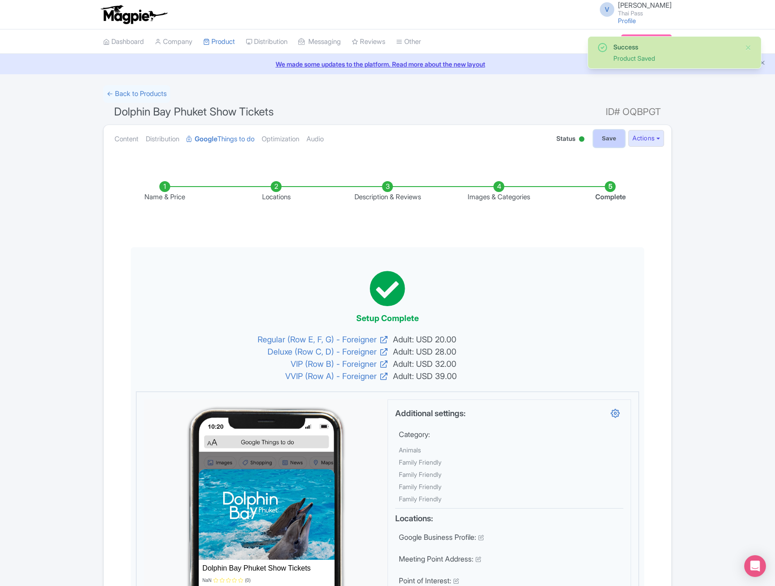
click at [607, 141] on input "Save" at bounding box center [610, 138] width 32 height 17
type input "Saving..."
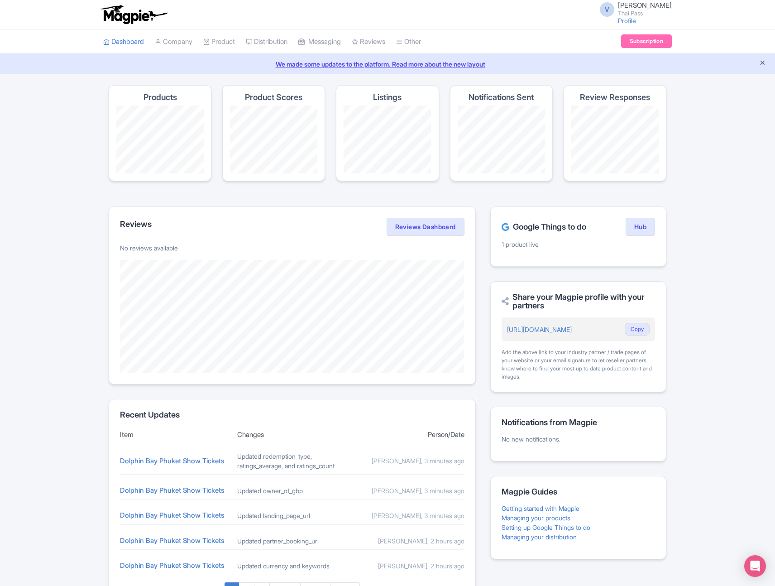
click at [763, 62] on icon "Close announcement" at bounding box center [762, 62] width 7 height 7
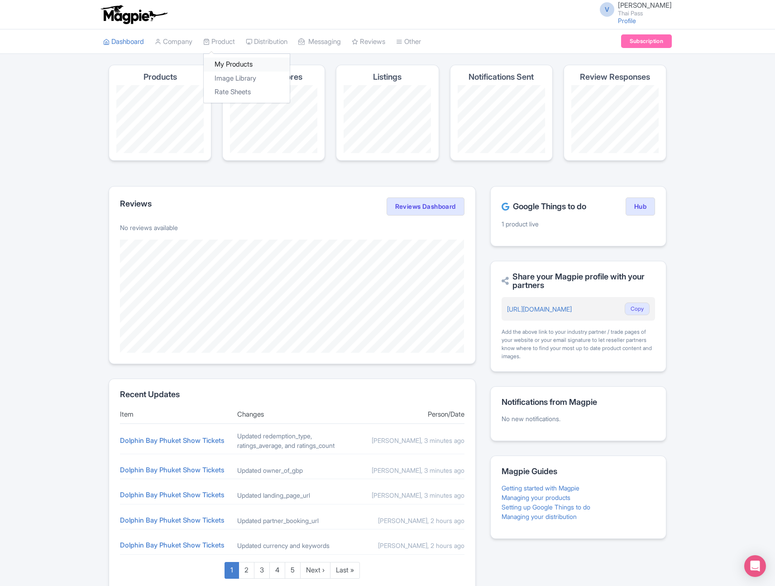
click at [236, 59] on link "My Products" at bounding box center [247, 64] width 86 height 14
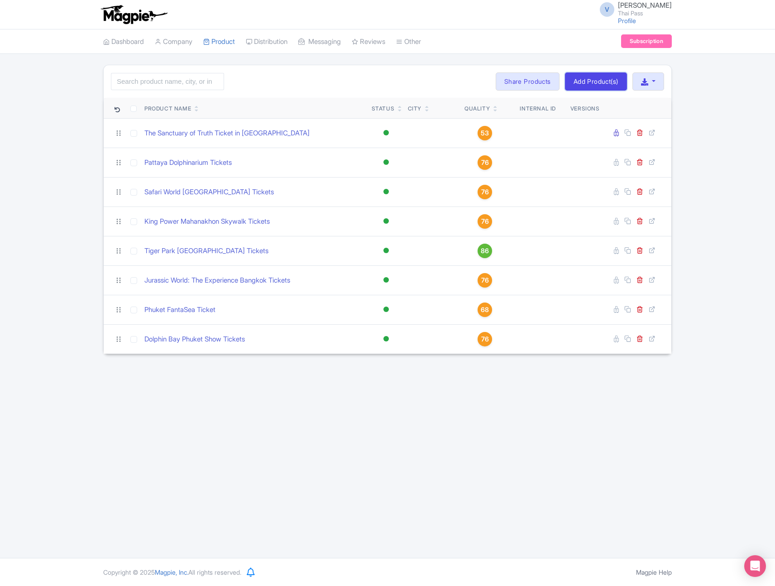
click at [594, 81] on link "Add Product(s)" at bounding box center [596, 81] width 62 height 18
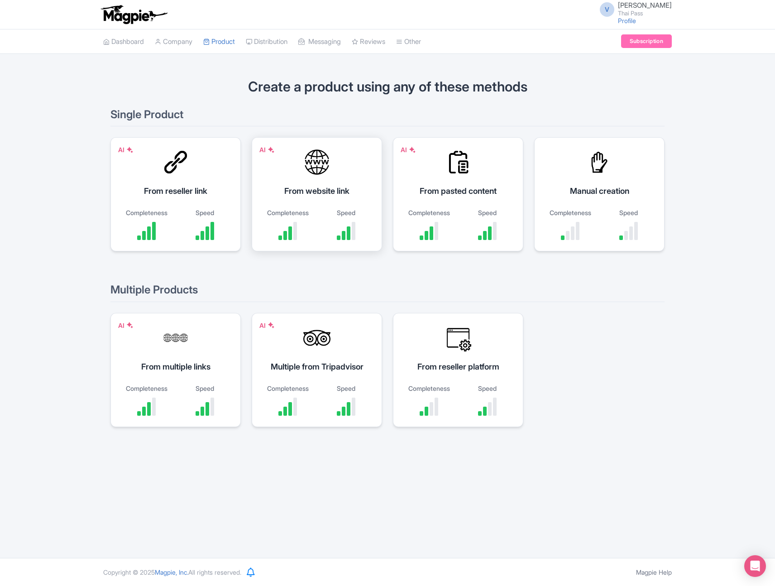
click at [314, 235] on div "Completeness Speed" at bounding box center [317, 224] width 108 height 32
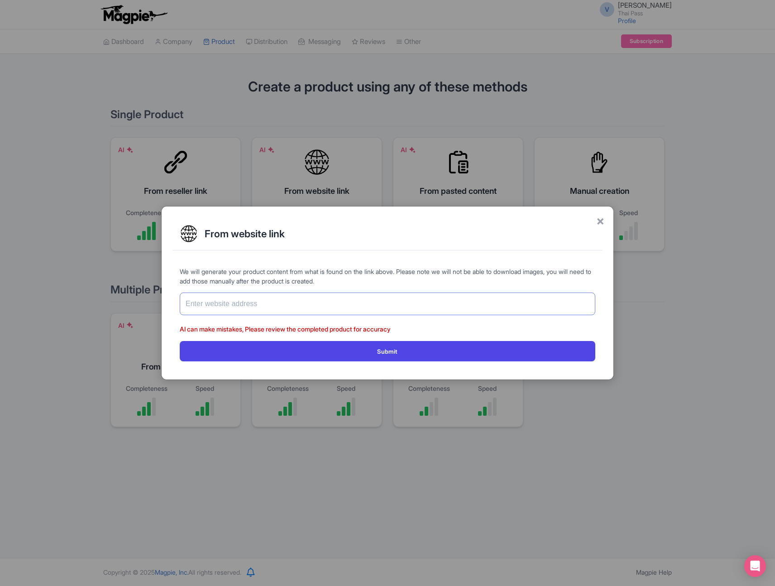
click at [330, 307] on input "text" at bounding box center [388, 303] width 416 height 23
paste input "https://www.thethaipass.com/activities/thailand-bangkok/chao-phraya-princess-cr…"
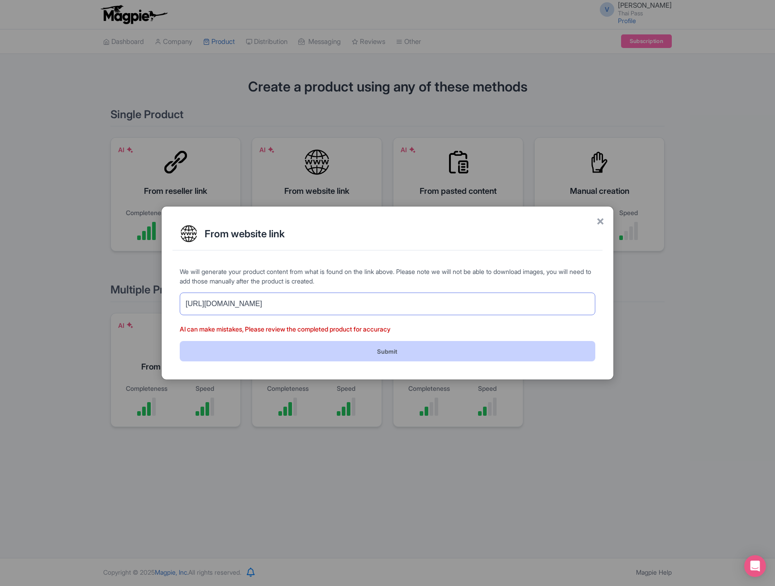
type input "https://www.thethaipass.com/activities/thailand-bangkok/chao-phraya-princess-cr…"
click at [366, 349] on button "Submit" at bounding box center [388, 351] width 416 height 20
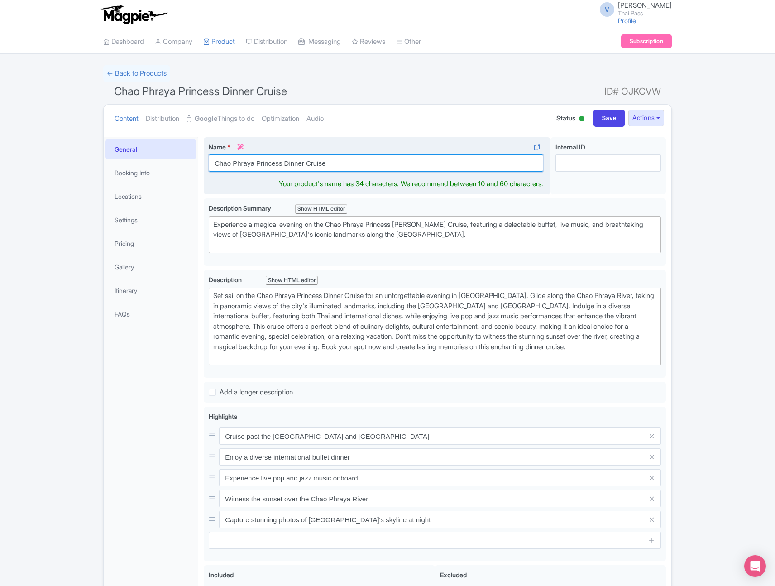
click at [358, 167] on input "Chao Phraya Princess Dinner Cruise" at bounding box center [376, 162] width 335 height 17
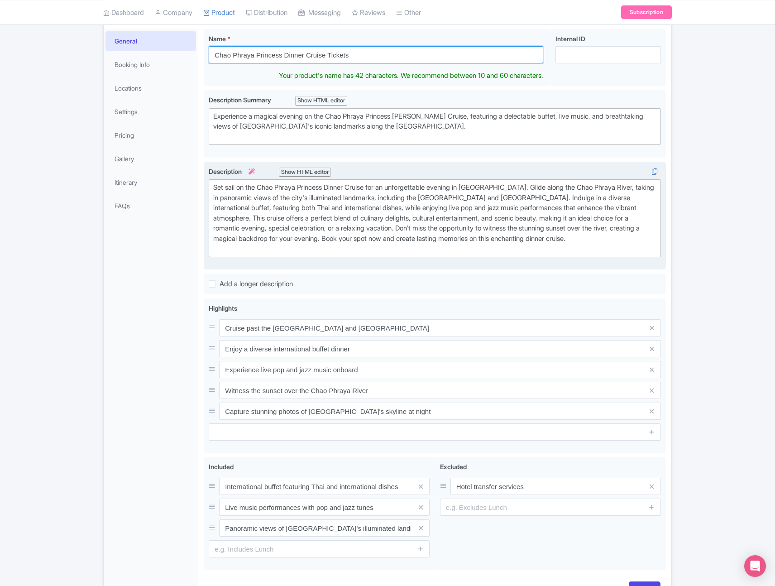
scroll to position [169, 0]
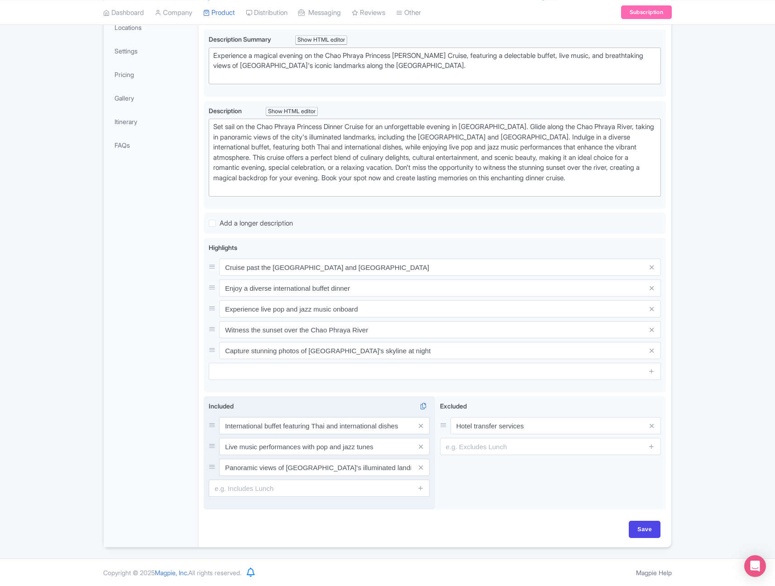
type input "Chao Phraya Princess Dinner Cruise Tickets"
click at [279, 428] on input "International buffet featuring Thai and international dishes" at bounding box center [324, 425] width 211 height 17
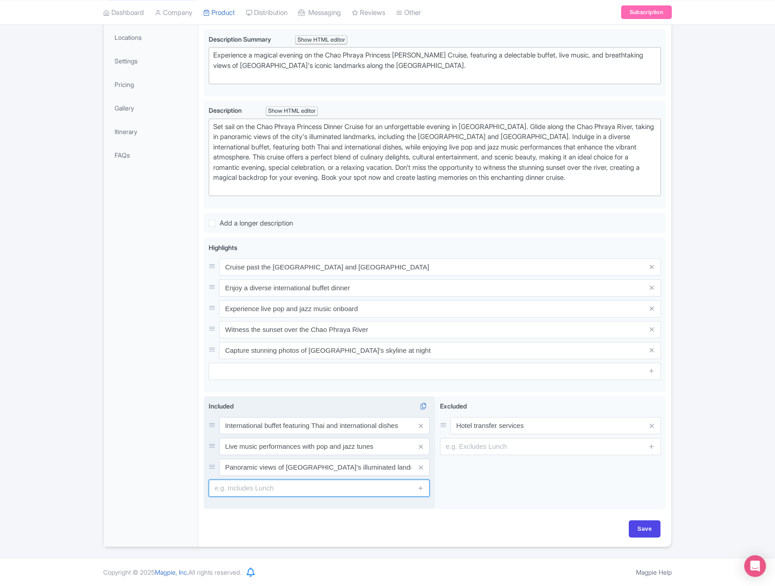
click at [279, 488] on input "text" at bounding box center [319, 487] width 221 height 17
paste input "International buffet featuring Thai and international dishes"
click at [237, 488] on input "International buffet featuring Thai and international dishes" at bounding box center [319, 487] width 221 height 17
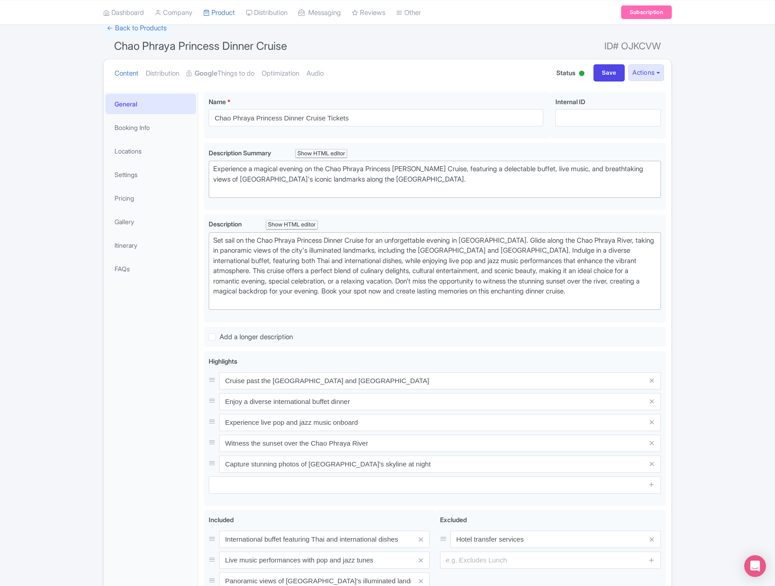
scroll to position [0, 0]
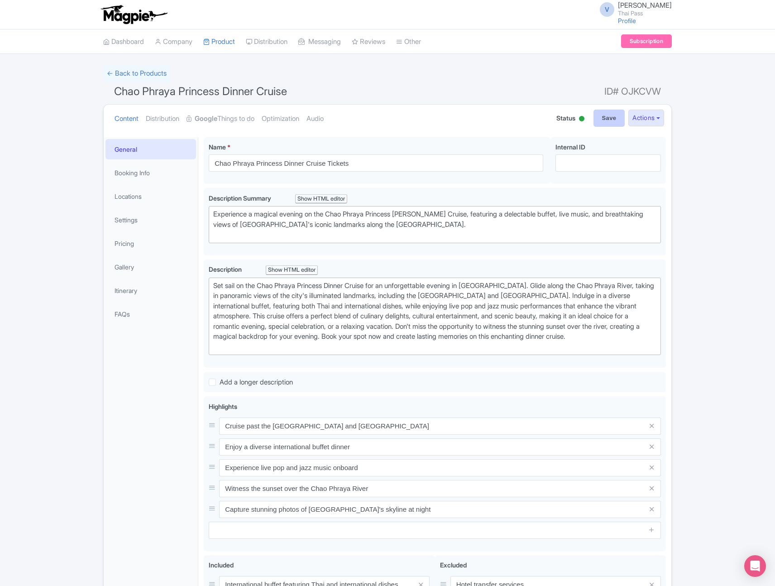
type input "Indian Dinner buffet option also available from Terminal 21 Rama 3"
click at [604, 124] on input "Save" at bounding box center [610, 118] width 32 height 17
type input "Saving..."
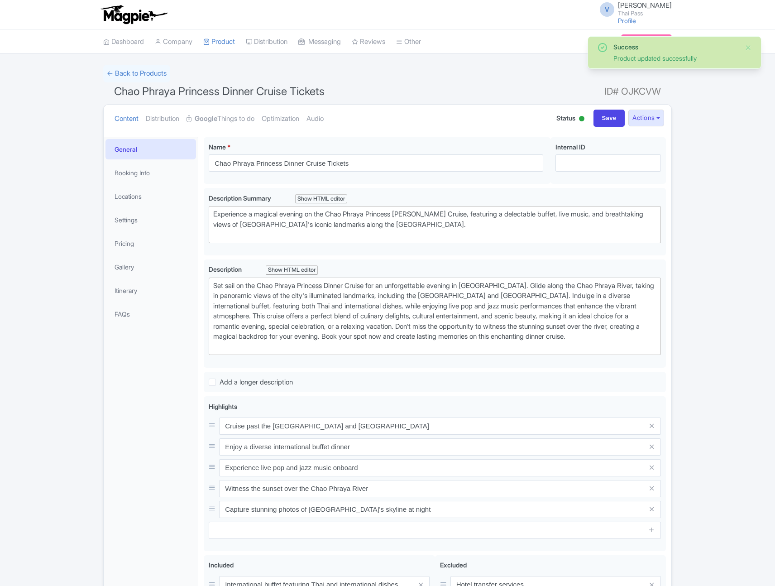
scroll to position [137, 0]
